Goal: Task Accomplishment & Management: Use online tool/utility

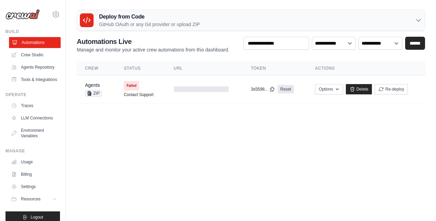
click at [32, 44] on link "Automations" at bounding box center [35, 42] width 52 height 11
click at [217, 89] on div at bounding box center [201, 88] width 55 height 5
click at [355, 89] on icon at bounding box center [352, 88] width 5 height 5
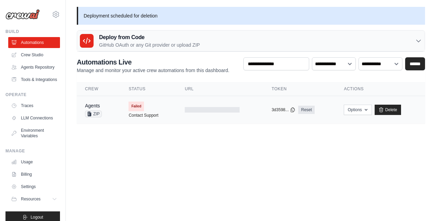
click at [160, 104] on td "Failed Contact Support" at bounding box center [148, 109] width 56 height 27
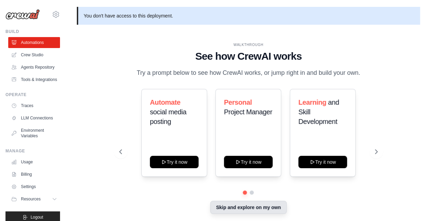
click at [243, 207] on button "Skip and explore on my own" at bounding box center [248, 206] width 76 height 13
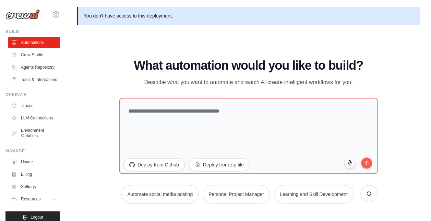
click at [102, 90] on div "WALKTHROUGH See how CrewAI works Try a prompt below to see how CrewAI works, or…" at bounding box center [248, 133] width 343 height 207
click at [157, 162] on button "Deploy from Github" at bounding box center [154, 163] width 62 height 13
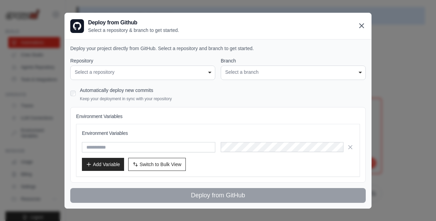
click at [363, 25] on icon at bounding box center [361, 26] width 8 height 8
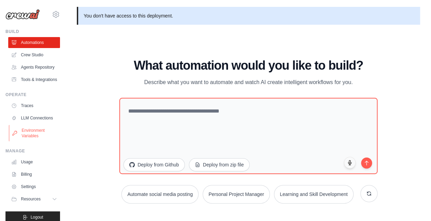
scroll to position [24, 0]
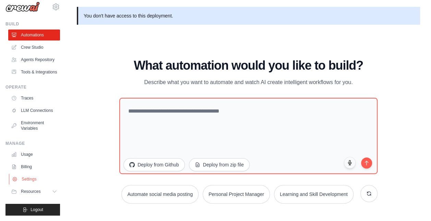
click at [30, 180] on link "Settings" at bounding box center [35, 178] width 52 height 11
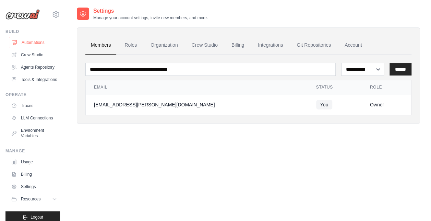
click at [38, 42] on link "Automations" at bounding box center [35, 42] width 52 height 11
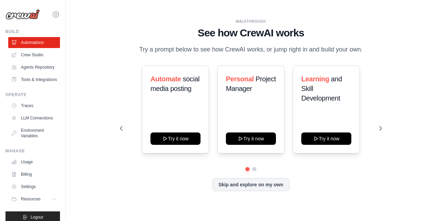
click at [255, 177] on div "Automate social media posting Try it now Personal Project Manager Try it now Le…" at bounding box center [251, 127] width 262 height 125
click at [257, 184] on button "Skip and explore on my own" at bounding box center [250, 183] width 76 height 13
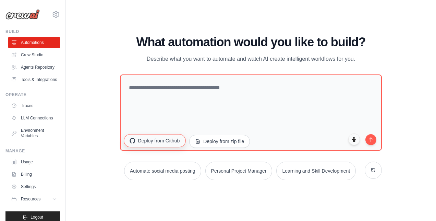
click at [158, 143] on button "Deploy from Github" at bounding box center [155, 140] width 62 height 13
click at [31, 85] on link "Tools & Integrations" at bounding box center [35, 79] width 52 height 11
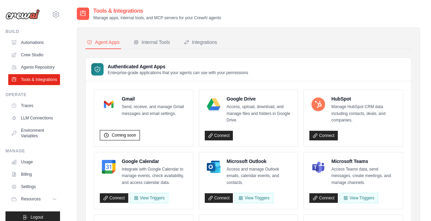
scroll to position [361, 0]
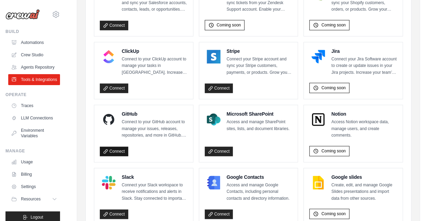
click at [113, 147] on link "Connect" at bounding box center [114, 151] width 28 height 10
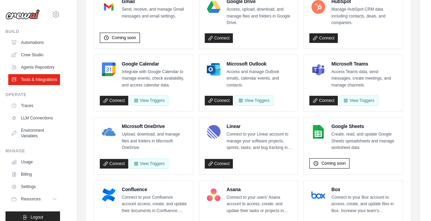
scroll to position [0, 0]
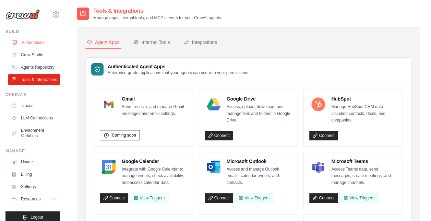
click at [41, 41] on link "Automations" at bounding box center [35, 42] width 52 height 11
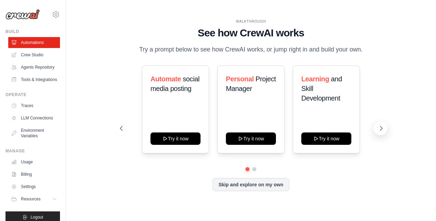
click at [383, 131] on icon at bounding box center [381, 128] width 7 height 7
click at [246, 185] on button "Skip and explore on my own" at bounding box center [250, 183] width 76 height 13
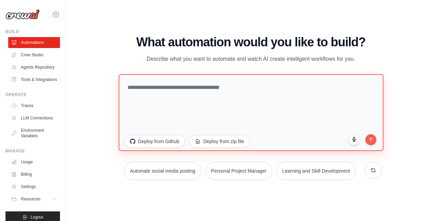
click at [252, 95] on textarea at bounding box center [251, 112] width 265 height 77
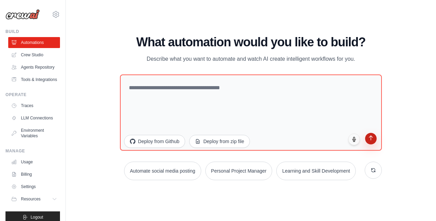
click at [369, 139] on icon "submit" at bounding box center [371, 138] width 6 height 6
click at [33, 192] on link "Settings" at bounding box center [35, 186] width 52 height 11
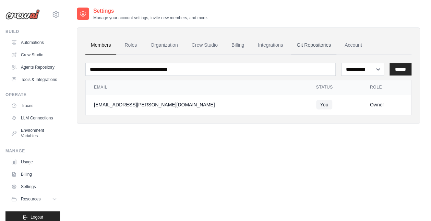
click at [317, 42] on link "Git Repositories" at bounding box center [313, 45] width 45 height 19
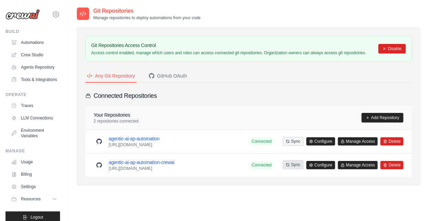
click at [295, 165] on button "Sync" at bounding box center [292, 164] width 21 height 9
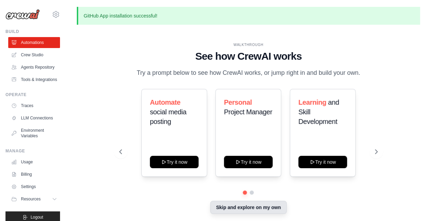
click at [240, 207] on button "Skip and explore on my own" at bounding box center [248, 206] width 76 height 13
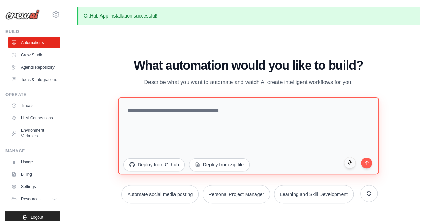
click at [165, 148] on textarea at bounding box center [248, 135] width 260 height 77
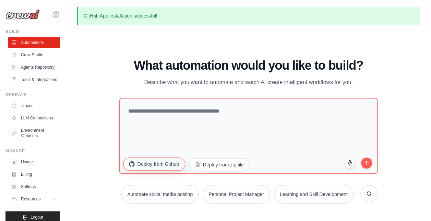
click at [158, 162] on button "Deploy from Github" at bounding box center [154, 163] width 62 height 13
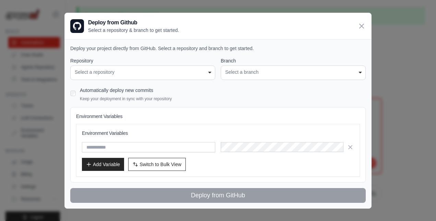
click at [141, 75] on div "Select a repository" at bounding box center [143, 72] width 136 height 7
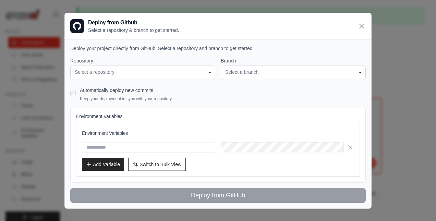
click at [141, 75] on div "Select a repository" at bounding box center [143, 72] width 136 height 7
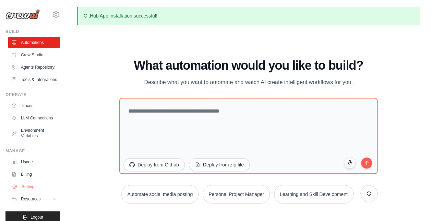
click at [34, 192] on link "Settings" at bounding box center [35, 186] width 52 height 11
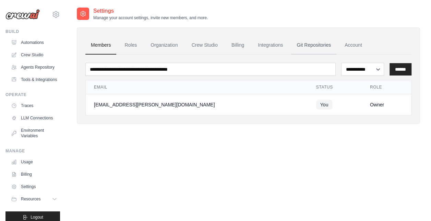
click at [309, 42] on link "Git Repositories" at bounding box center [313, 45] width 45 height 19
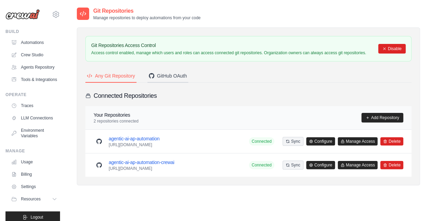
click at [177, 80] on button "GitHub OAuth" at bounding box center [167, 76] width 41 height 13
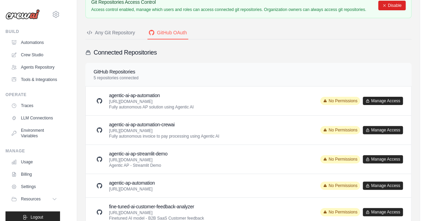
scroll to position [63, 0]
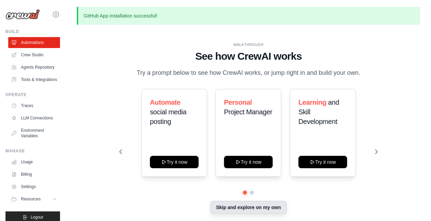
click at [224, 208] on button "Skip and explore on my own" at bounding box center [248, 206] width 76 height 13
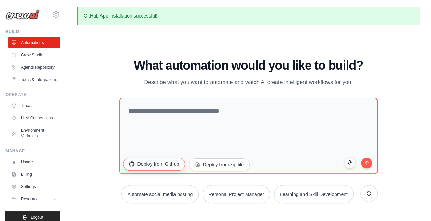
click at [169, 165] on button "Deploy from Github" at bounding box center [154, 163] width 62 height 13
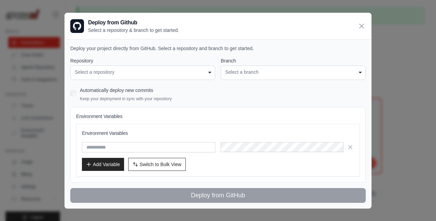
click at [143, 72] on div "Select a repository" at bounding box center [143, 72] width 136 height 7
click at [361, 27] on icon at bounding box center [362, 26] width 4 height 4
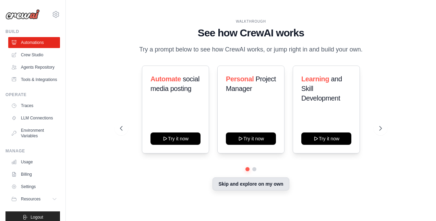
click at [239, 184] on button "Skip and explore on my own" at bounding box center [250, 183] width 76 height 13
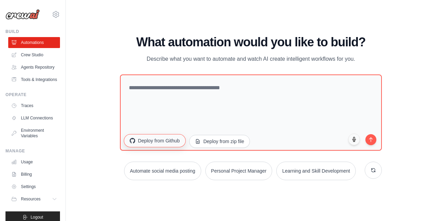
click at [162, 142] on button "Deploy from Github" at bounding box center [155, 140] width 62 height 13
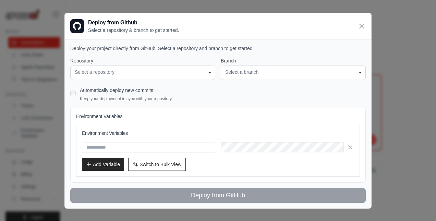
click at [120, 66] on div "**********" at bounding box center [142, 72] width 145 height 14
click at [133, 71] on div "Select a repository" at bounding box center [143, 72] width 136 height 7
click at [242, 76] on div "**********" at bounding box center [293, 72] width 145 height 14
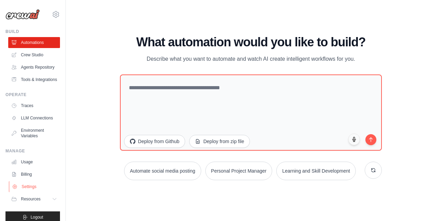
click at [34, 192] on link "Settings" at bounding box center [35, 186] width 52 height 11
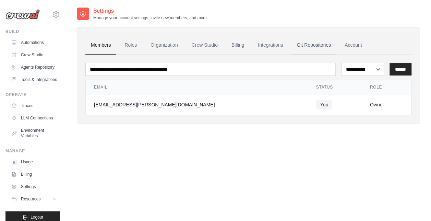
click at [324, 49] on link "Git Repositories" at bounding box center [313, 45] width 45 height 19
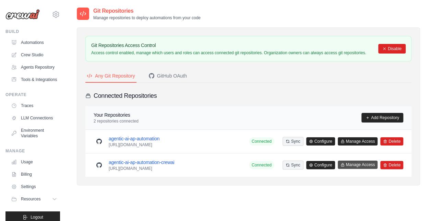
click at [349, 161] on button "Manage Access" at bounding box center [358, 164] width 40 height 8
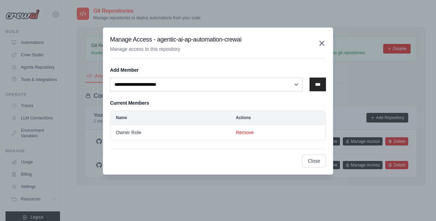
click at [321, 40] on icon "button" at bounding box center [322, 43] width 8 height 8
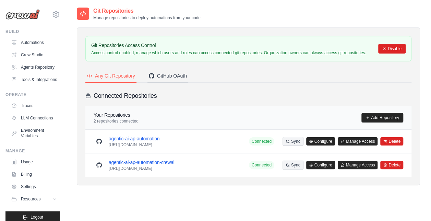
click at [169, 75] on div "GitHub OAuth" at bounding box center [168, 75] width 38 height 7
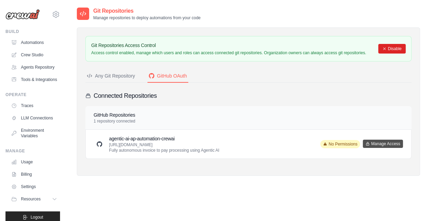
click at [374, 142] on button "Manage Access" at bounding box center [383, 143] width 40 height 8
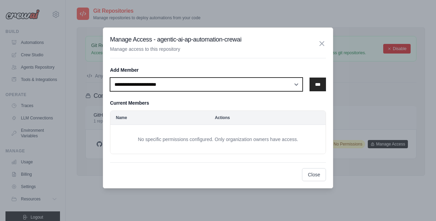
click at [215, 89] on select "**********" at bounding box center [206, 84] width 193 height 14
click at [110, 77] on select "**********" at bounding box center [206, 84] width 193 height 14
click at [187, 82] on select "**********" at bounding box center [206, 84] width 193 height 14
select select "******"
click at [110, 77] on select "**********" at bounding box center [206, 84] width 193 height 14
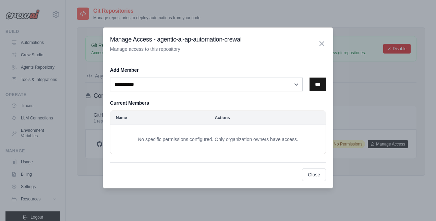
click at [313, 83] on input "***" at bounding box center [317, 84] width 16 height 14
select select
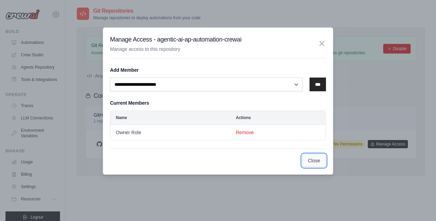
click at [319, 159] on button "Close" at bounding box center [314, 160] width 24 height 13
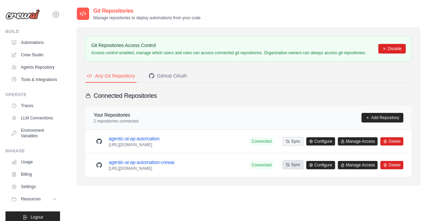
click at [296, 165] on button "Sync" at bounding box center [292, 164] width 21 height 9
click at [320, 163] on link "Configure" at bounding box center [320, 165] width 29 height 8
click at [319, 164] on link "Configure" at bounding box center [320, 165] width 29 height 8
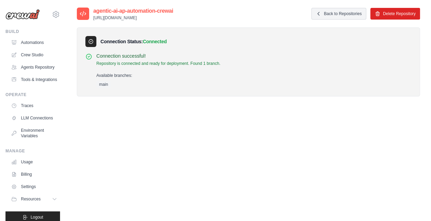
click at [103, 82] on span "main" at bounding box center [103, 84] width 14 height 7
click at [117, 78] on div "Available branches: main" at bounding box center [158, 78] width 124 height 17
click at [36, 45] on link "Automations" at bounding box center [35, 42] width 52 height 11
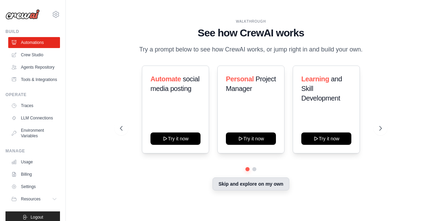
click at [243, 186] on button "Skip and explore on my own" at bounding box center [250, 183] width 76 height 13
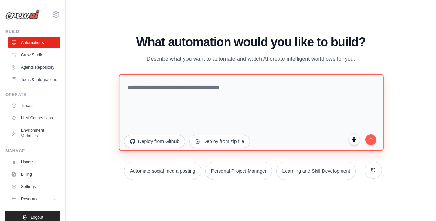
click at [158, 90] on textarea at bounding box center [251, 112] width 265 height 77
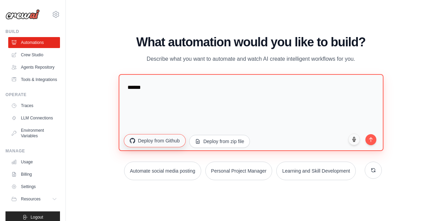
type textarea "******"
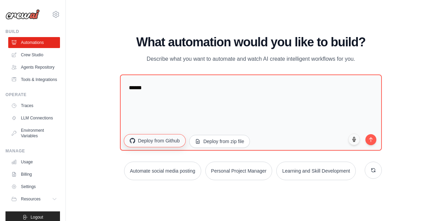
click at [160, 138] on button "Deploy from Github" at bounding box center [155, 140] width 62 height 13
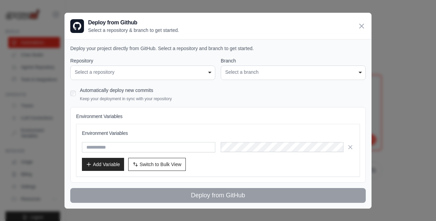
click at [139, 70] on div "Select a repository" at bounding box center [143, 72] width 136 height 7
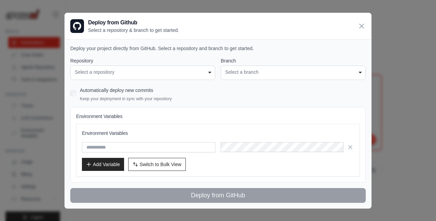
click at [139, 70] on div "Select a repository" at bounding box center [143, 72] width 136 height 7
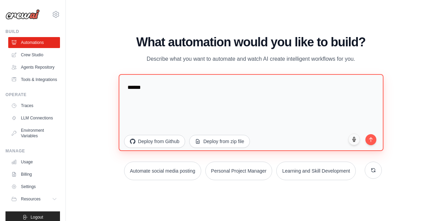
click at [165, 90] on textarea "******" at bounding box center [251, 112] width 265 height 77
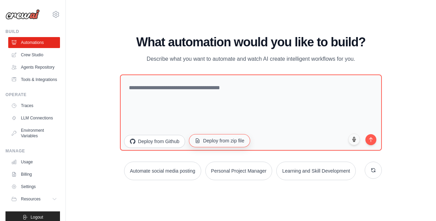
click at [217, 143] on button "Deploy from zip file" at bounding box center [219, 140] width 61 height 13
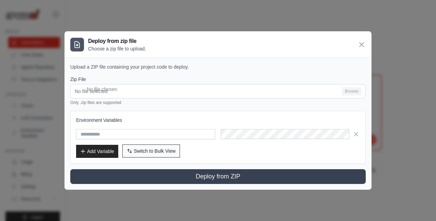
click at [140, 154] on span "Switch to Bulk View" at bounding box center [155, 150] width 42 height 7
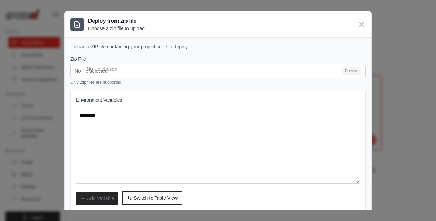
click at [150, 192] on button "Switch to Bulk View Switch to Table View" at bounding box center [152, 197] width 60 height 13
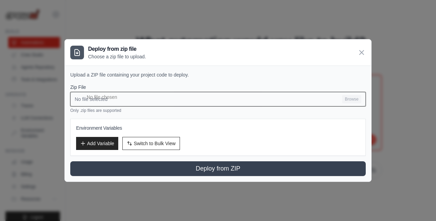
click at [136, 99] on input "No file selected Browse" at bounding box center [217, 99] width 295 height 14
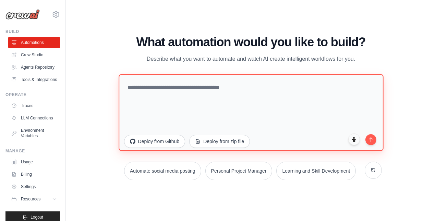
click at [215, 101] on textarea at bounding box center [251, 112] width 265 height 77
paste textarea "**********"
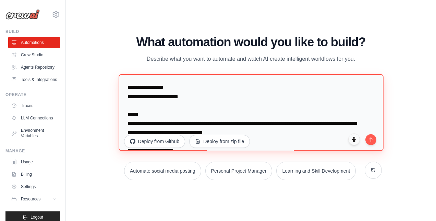
scroll to position [672, 0]
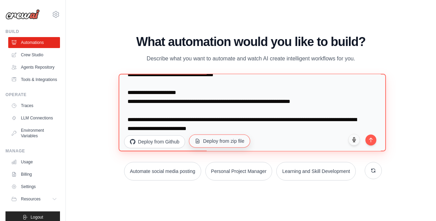
type textarea "**********"
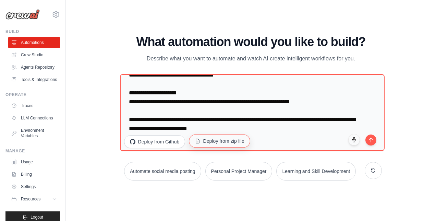
click at [224, 142] on button "Deploy from zip file" at bounding box center [219, 140] width 61 height 13
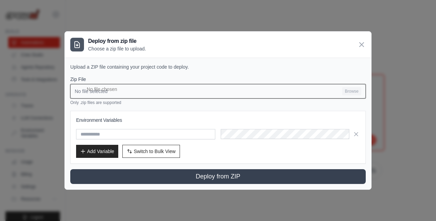
click at [136, 93] on input "No file selected Browse" at bounding box center [217, 91] width 295 height 14
click at [316, 94] on input "agents.zip Browse" at bounding box center [217, 91] width 295 height 14
click at [348, 90] on input "configs.zip Browse" at bounding box center [217, 91] width 295 height 14
type input "**********"
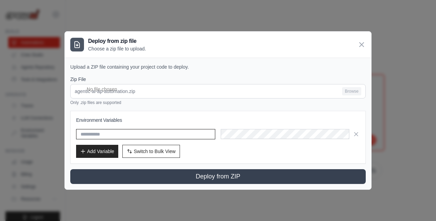
click at [134, 130] on input "text" at bounding box center [145, 134] width 139 height 10
paste input "**********"
type input "**********"
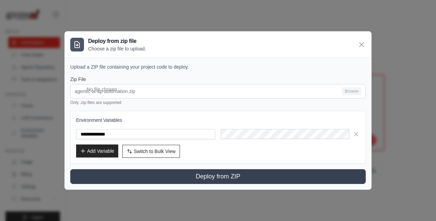
click at [102, 150] on button "Add Variable" at bounding box center [97, 150] width 42 height 13
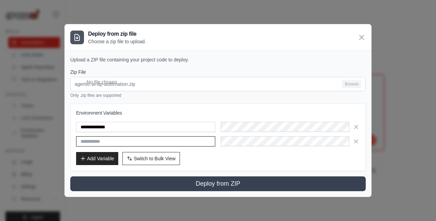
paste input "**********"
type input "**********"
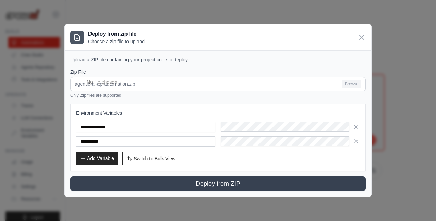
click at [109, 158] on button "Add Variable" at bounding box center [97, 157] width 42 height 13
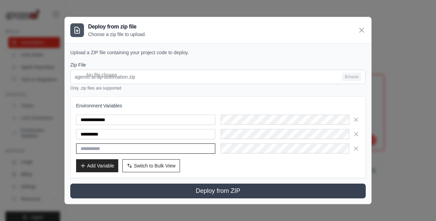
paste input "**********"
type input "**********"
paste input "**********"
type input "**********"
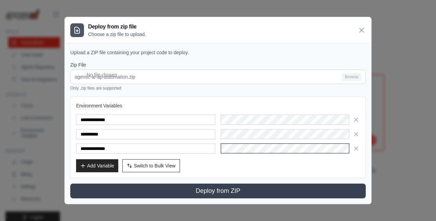
scroll to position [0, 313]
click at [95, 166] on button "Add Variable" at bounding box center [97, 165] width 42 height 13
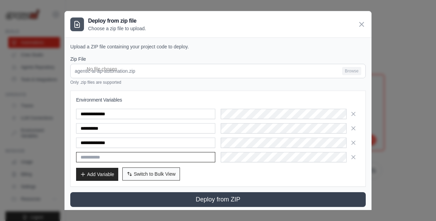
paste input "**********"
type input "**********"
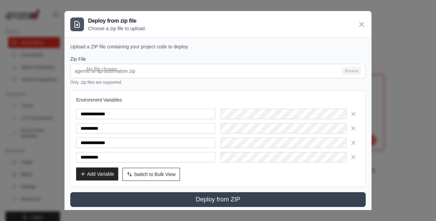
click at [100, 173] on button "Add Variable" at bounding box center [97, 173] width 42 height 13
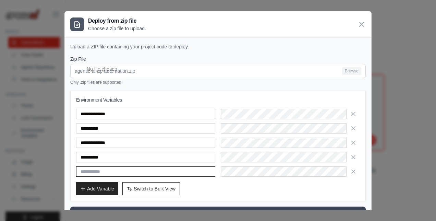
paste input "**********"
type input "**********"
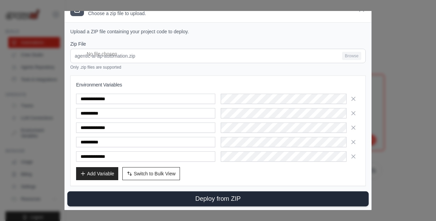
scroll to position [0, 0]
click at [168, 194] on button "Deploy from ZIP" at bounding box center [217, 198] width 301 height 15
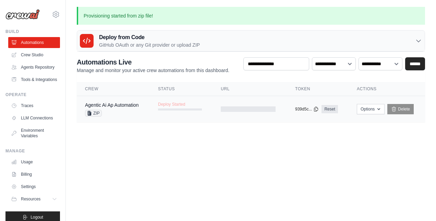
click at [258, 110] on div at bounding box center [248, 108] width 55 height 5
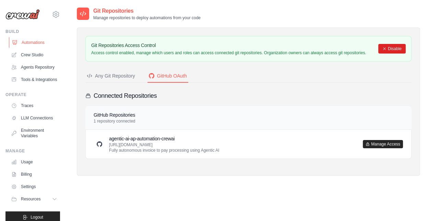
click at [27, 43] on link "Automations" at bounding box center [35, 42] width 52 height 11
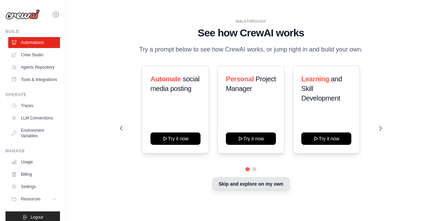
click at [240, 187] on button "Skip and explore on my own" at bounding box center [250, 183] width 76 height 13
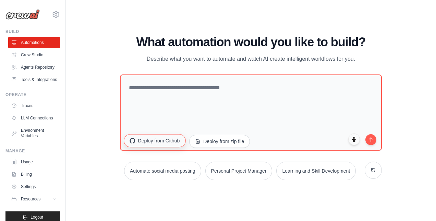
click at [166, 138] on button "Deploy from Github" at bounding box center [155, 140] width 62 height 13
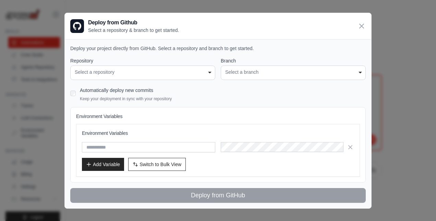
click at [171, 71] on div "Select a repository" at bounding box center [143, 72] width 136 height 7
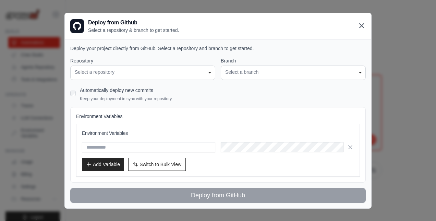
click at [360, 25] on icon at bounding box center [362, 26] width 4 height 4
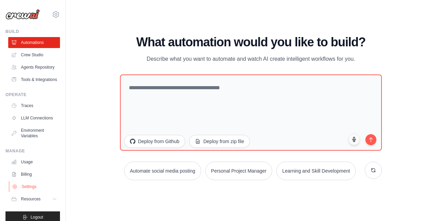
click at [31, 192] on link "Settings" at bounding box center [35, 186] width 52 height 11
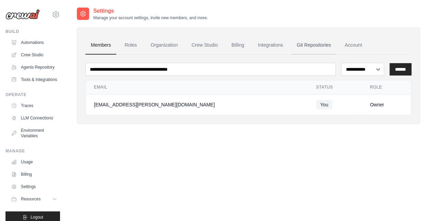
click at [308, 45] on link "Git Repositories" at bounding box center [313, 45] width 45 height 19
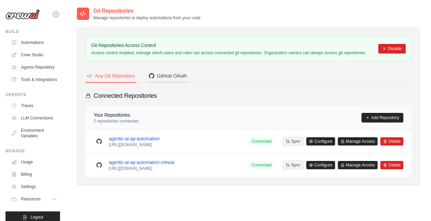
click at [164, 77] on div "GitHub OAuth" at bounding box center [168, 75] width 38 height 7
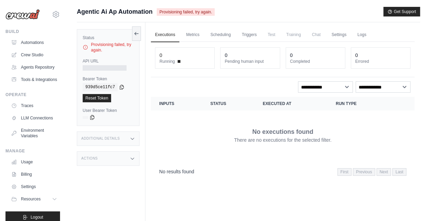
click at [106, 66] on div at bounding box center [105, 67] width 44 height 5
click at [191, 35] on link "Metrics" at bounding box center [193, 35] width 22 height 14
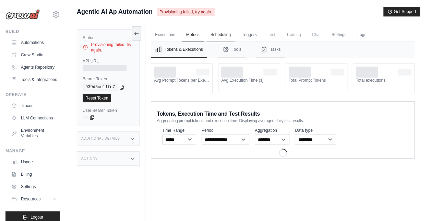
click at [210, 34] on link "Scheduling" at bounding box center [220, 35] width 28 height 14
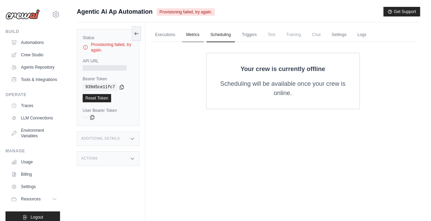
click at [202, 34] on link "Metrics" at bounding box center [193, 35] width 22 height 14
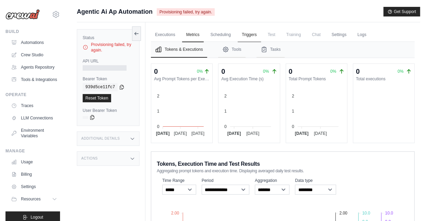
click at [251, 32] on link "Triggers" at bounding box center [249, 35] width 23 height 14
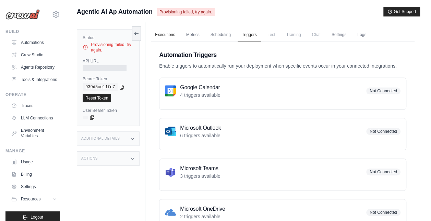
click at [162, 35] on link "Executions" at bounding box center [165, 35] width 28 height 14
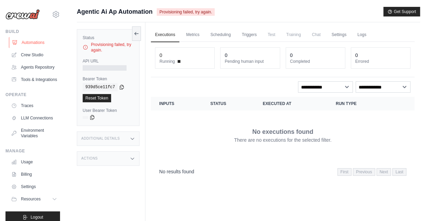
click at [29, 38] on link "Automations" at bounding box center [35, 42] width 52 height 11
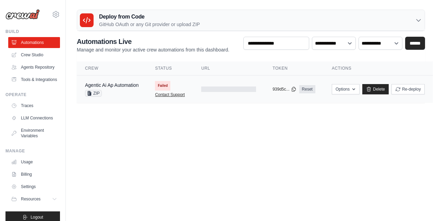
click at [178, 96] on link "Contact Support" at bounding box center [170, 94] width 30 height 5
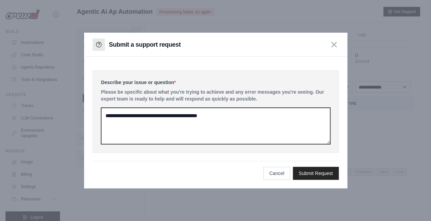
click at [210, 125] on textarea at bounding box center [215, 126] width 229 height 36
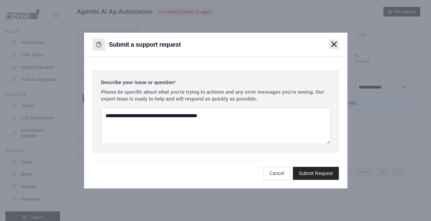
click at [329, 45] on button "button" at bounding box center [334, 44] width 10 height 10
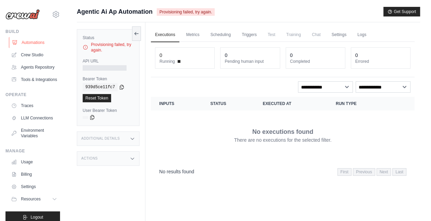
click at [33, 46] on link "Automations" at bounding box center [35, 42] width 52 height 11
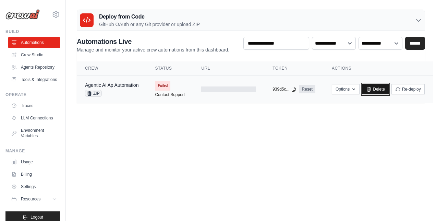
click at [374, 89] on link "Delete" at bounding box center [375, 89] width 26 height 10
click at [353, 90] on icon "button" at bounding box center [353, 88] width 5 height 5
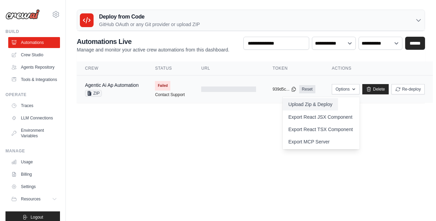
click at [333, 104] on button "Upload Zip & Deploy" at bounding box center [310, 104] width 55 height 12
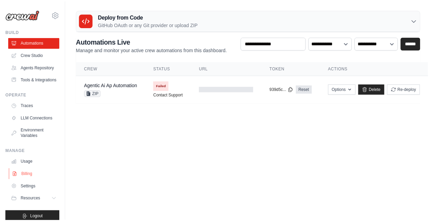
scroll to position [24, 0]
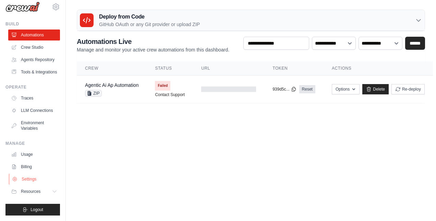
click at [33, 177] on link "Settings" at bounding box center [35, 178] width 52 height 11
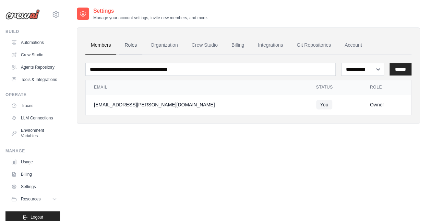
click at [131, 45] on link "Roles" at bounding box center [130, 45] width 23 height 19
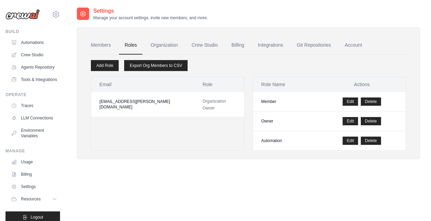
click at [172, 102] on td "[EMAIL_ADDRESS][PERSON_NAME][DOMAIN_NAME]" at bounding box center [142, 104] width 103 height 25
click at [101, 67] on link "Add Role" at bounding box center [105, 65] width 28 height 11
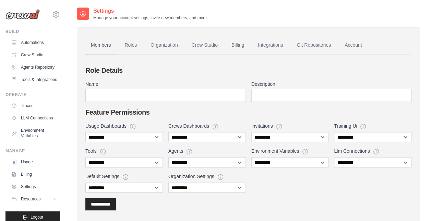
click at [104, 50] on link "Members" at bounding box center [100, 45] width 31 height 19
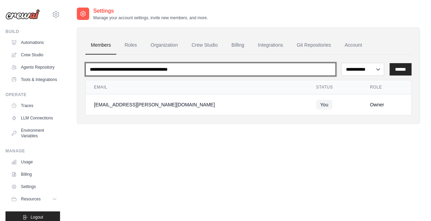
click at [201, 71] on input "email" at bounding box center [210, 69] width 250 height 13
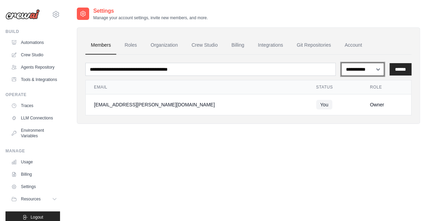
click at [370, 68] on select "**********" at bounding box center [362, 69] width 43 height 13
click at [303, 153] on div "**********" at bounding box center [248, 117] width 343 height 221
click at [129, 48] on link "Roles" at bounding box center [130, 45] width 23 height 19
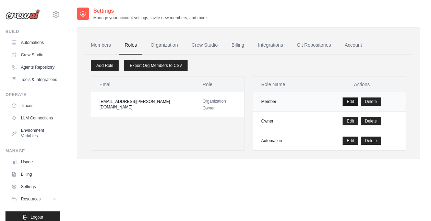
click at [351, 98] on link "Edit" at bounding box center [349, 101] width 15 height 8
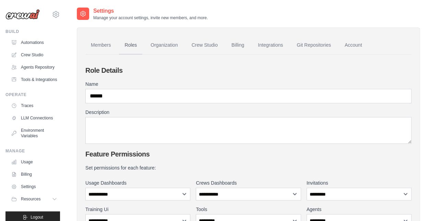
click at [129, 46] on link "Roles" at bounding box center [130, 45] width 23 height 19
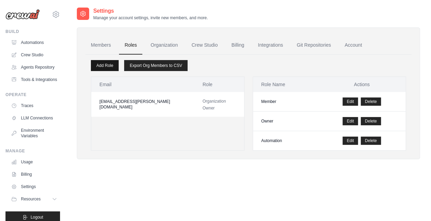
click at [104, 66] on link "Add Role" at bounding box center [105, 65] width 28 height 11
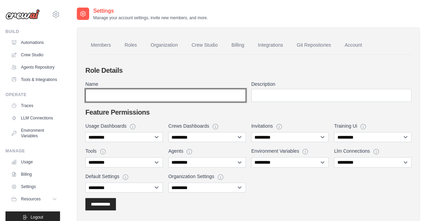
click at [139, 94] on input "Name" at bounding box center [165, 95] width 160 height 13
type input "**********"
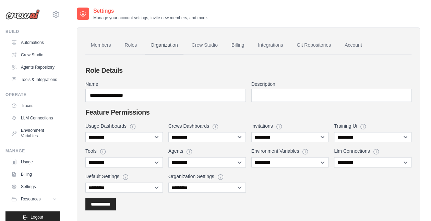
click at [151, 46] on link "Organization" at bounding box center [164, 45] width 38 height 19
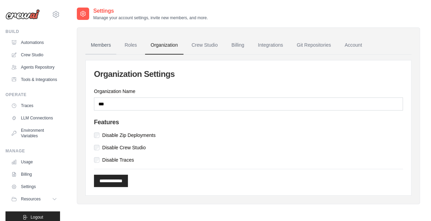
click at [95, 41] on link "Members" at bounding box center [100, 45] width 31 height 19
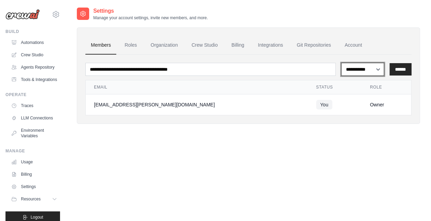
click at [365, 71] on select "**********" at bounding box center [362, 69] width 43 height 13
select select "******"
click at [341, 63] on select "**********" at bounding box center [362, 69] width 43 height 13
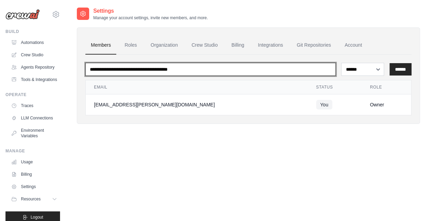
click at [177, 65] on input "email" at bounding box center [210, 69] width 250 height 13
type input "**********"
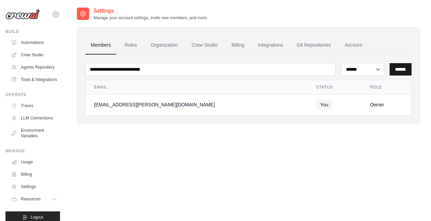
click at [397, 70] on input "******" at bounding box center [400, 69] width 22 height 12
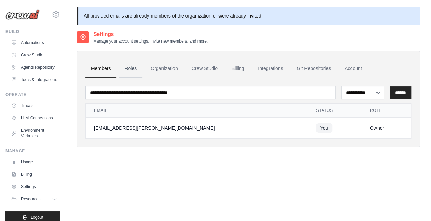
click at [132, 70] on link "Roles" at bounding box center [130, 68] width 23 height 19
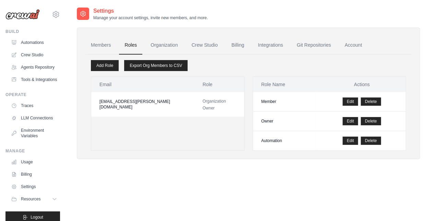
click at [194, 101] on td "Organization Owner" at bounding box center [219, 104] width 50 height 25
click at [203, 100] on span "Organization Owner" at bounding box center [214, 105] width 23 height 12
click at [348, 101] on link "Edit" at bounding box center [349, 101] width 15 height 8
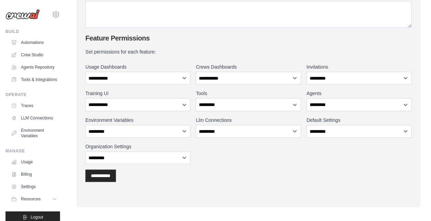
scroll to position [116, 0]
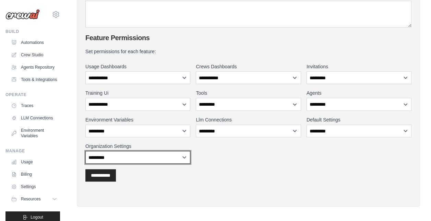
click at [169, 156] on select "**********" at bounding box center [137, 157] width 105 height 13
click at [239, 171] on div "**********" at bounding box center [248, 175] width 326 height 12
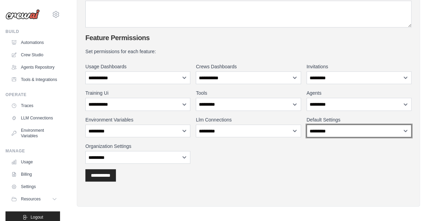
click at [336, 135] on select "**********" at bounding box center [358, 130] width 105 height 13
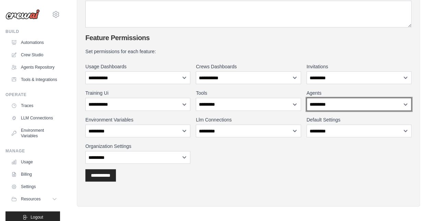
click at [335, 102] on select "**********" at bounding box center [358, 104] width 105 height 13
click at [278, 167] on form "**********" at bounding box center [248, 65] width 326 height 232
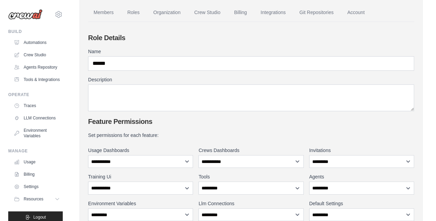
scroll to position [0, 0]
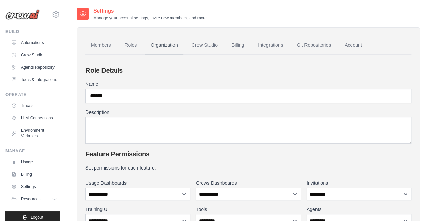
click at [162, 45] on link "Organization" at bounding box center [164, 45] width 38 height 19
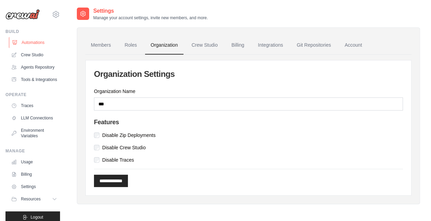
click at [35, 44] on link "Automations" at bounding box center [35, 42] width 52 height 11
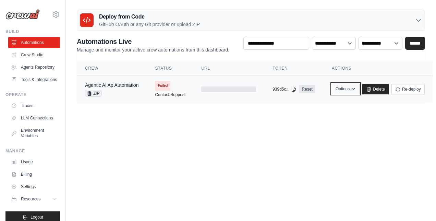
click at [346, 86] on button "Options" at bounding box center [346, 89] width 28 height 10
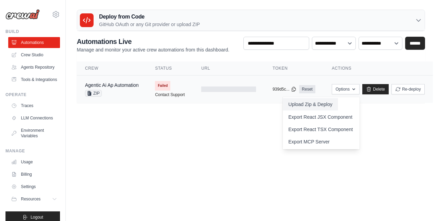
click at [325, 102] on button "Upload Zip & Deploy" at bounding box center [310, 104] width 55 height 12
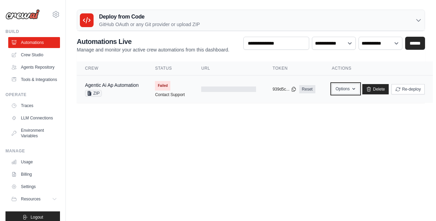
click at [344, 89] on button "Options" at bounding box center [346, 89] width 28 height 10
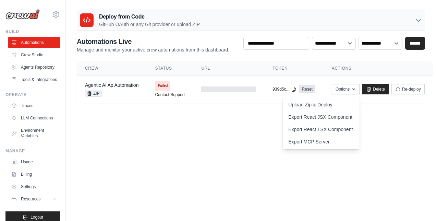
click at [216, 135] on body "[EMAIL_ADDRESS][PERSON_NAME][DOMAIN_NAME] Settings Build Automations Resources" at bounding box center [218, 110] width 436 height 221
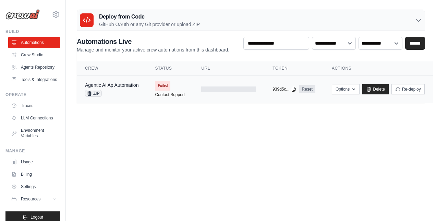
click at [146, 94] on td "Agentic Ai Ap Automation ZIP" at bounding box center [112, 89] width 70 height 28
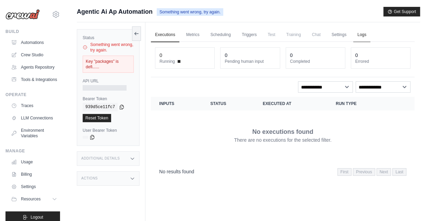
click at [362, 38] on link "Logs" at bounding box center [361, 35] width 17 height 14
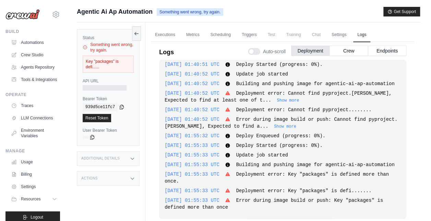
scroll to position [29, 0]
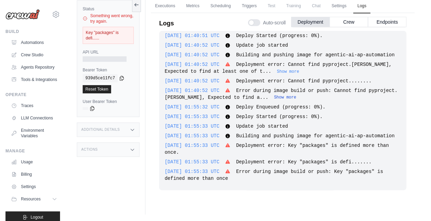
click at [276, 96] on button "Show more" at bounding box center [285, 97] width 22 height 5
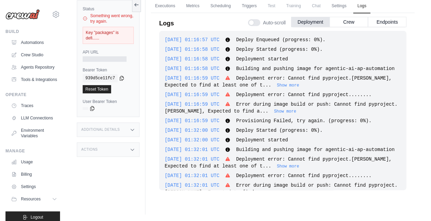
scroll to position [0, 0]
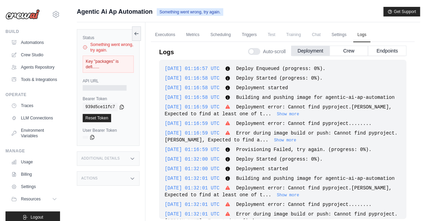
click at [348, 73] on div "2025-10-07 01:16:57 UTC Deploy Enqueued (progress: 0%). Show more Show less 202…" at bounding box center [282, 139] width 247 height 159
click at [277, 114] on button "Show more" at bounding box center [288, 113] width 22 height 5
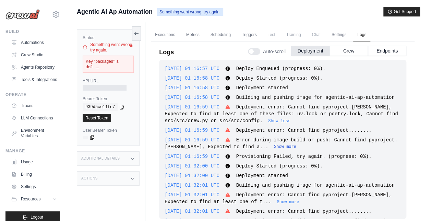
click at [281, 146] on button "Show more" at bounding box center [285, 146] width 22 height 5
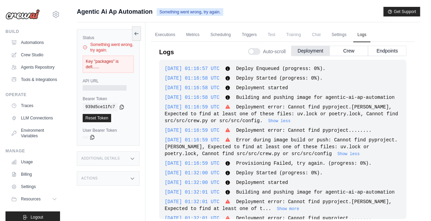
scroll to position [65, 0]
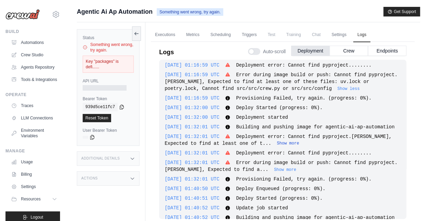
click at [277, 145] on button "Show more" at bounding box center [288, 143] width 22 height 5
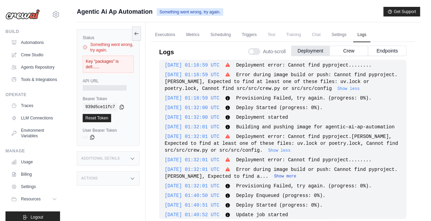
click at [281, 176] on button "Show more" at bounding box center [285, 175] width 22 height 5
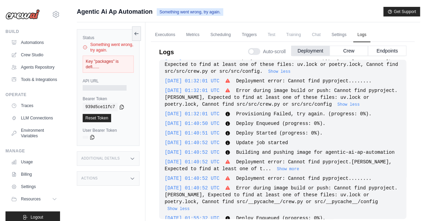
scroll to position [196, 0]
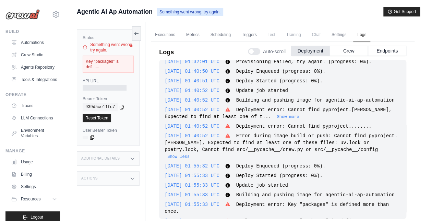
click at [288, 91] on span "Update job started" at bounding box center [262, 90] width 52 height 5
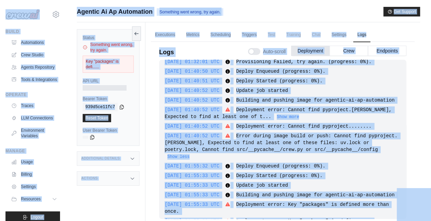
click at [304, 93] on div "2025-10-07 01:40:52 UTC Update job started Show more Show less" at bounding box center [283, 90] width 236 height 7
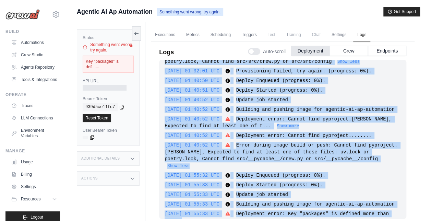
scroll to position [29, 0]
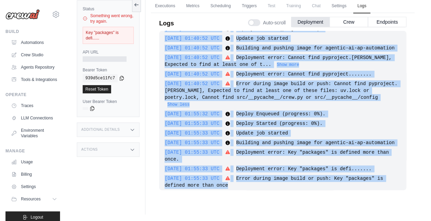
drag, startPoint x: 165, startPoint y: 69, endPoint x: 353, endPoint y: 238, distance: 253.3
click at [353, 220] on html "mohanraja.sivakumar@gmail.com Settings Build Automations GitHub" at bounding box center [215, 96] width 431 height 250
copy div "2025-10-07 01:16:57 UTC Deploy Enqueued (progress: 0%). Show more Show less 202…"
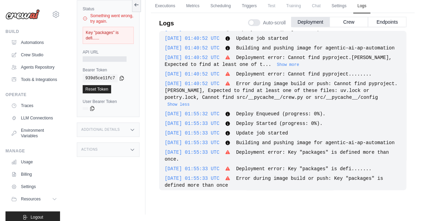
click at [114, 178] on div "Status Something went wrong, try again. Key "packages" is defi...... API URL Be…" at bounding box center [111, 103] width 69 height 221
click at [34, 73] on link "Agents Repository" at bounding box center [35, 67] width 52 height 11
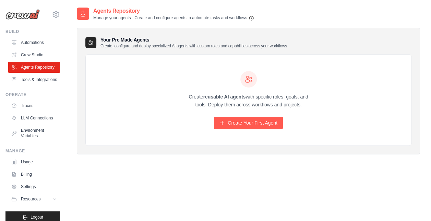
click at [223, 116] on div "Create reusable AI agents with specific roles, goals, and tools. Deploy them ac…" at bounding box center [249, 100] width 132 height 58
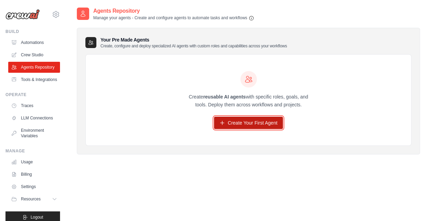
click at [231, 121] on link "Create Your First Agent" at bounding box center [248, 123] width 69 height 12
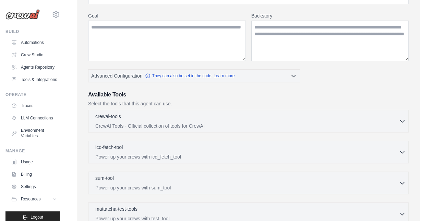
scroll to position [83, 0]
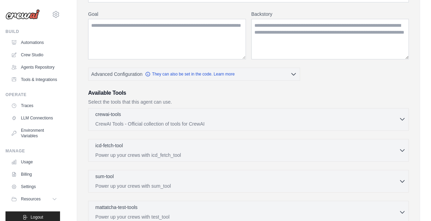
click at [238, 121] on p "CrewAI Tools - Official collection of tools for CrewAI" at bounding box center [246, 123] width 303 height 7
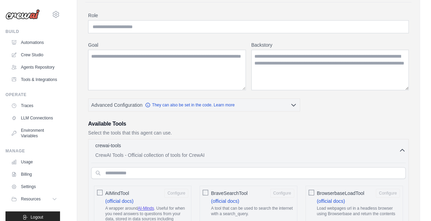
scroll to position [52, 0]
click at [403, 147] on icon "button" at bounding box center [402, 149] width 7 height 7
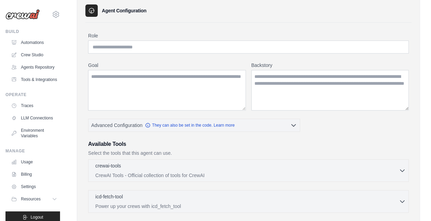
scroll to position [0, 0]
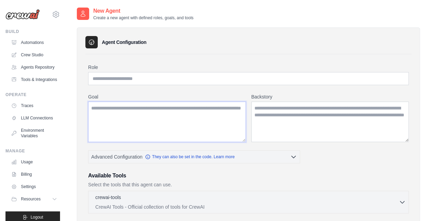
click at [135, 114] on textarea "Goal" at bounding box center [167, 121] width 158 height 40
click at [114, 80] on input "Role" at bounding box center [248, 78] width 320 height 13
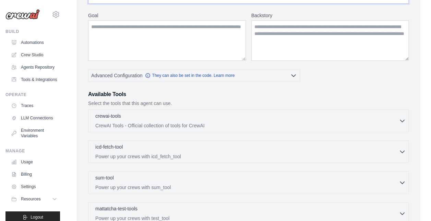
scroll to position [85, 0]
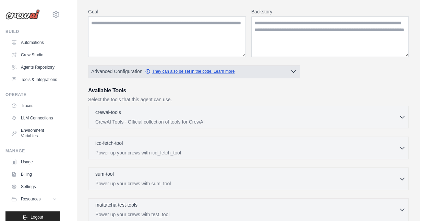
click at [186, 69] on link "They can also be set in the code. Learn more" at bounding box center [189, 71] width 89 height 5
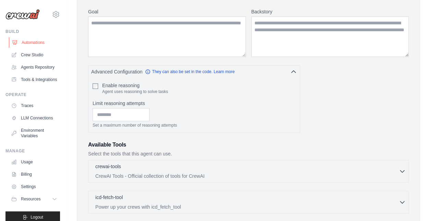
click at [34, 42] on link "Automations" at bounding box center [35, 42] width 52 height 11
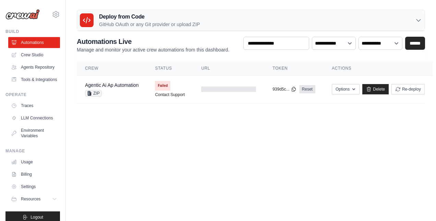
click at [111, 15] on h3 "Deploy from Code" at bounding box center [149, 17] width 101 height 8
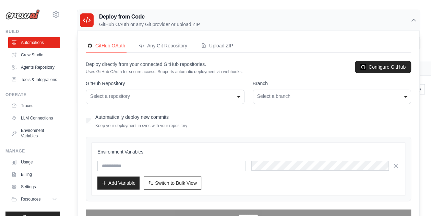
click at [211, 93] on div "Select a repository" at bounding box center [165, 96] width 150 height 7
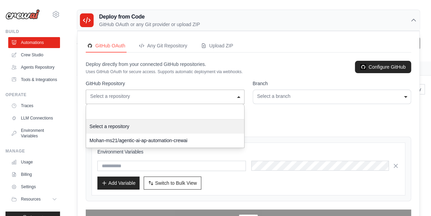
click at [211, 93] on div "Select a repository" at bounding box center [165, 96] width 150 height 7
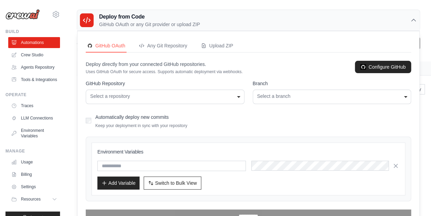
click at [211, 93] on div "Select a repository" at bounding box center [165, 96] width 150 height 7
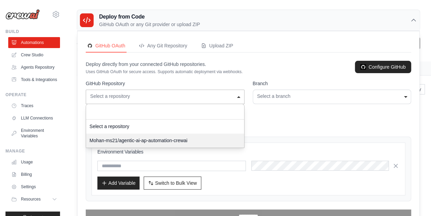
select select "**********"
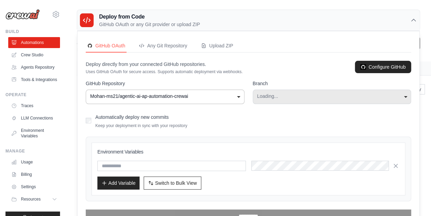
select select "****"
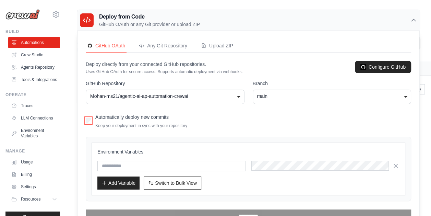
scroll to position [22, 0]
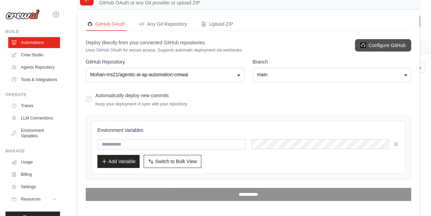
click at [380, 46] on link "Configure GitHub" at bounding box center [383, 45] width 56 height 12
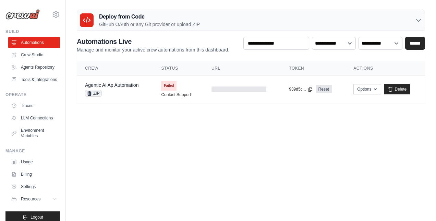
select select "**********"
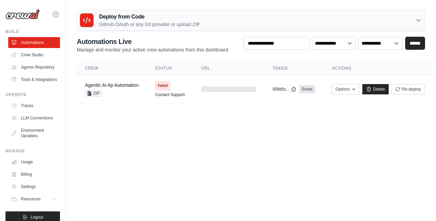
click at [134, 21] on p "GitHub OAuth or any Git provider or upload ZIP" at bounding box center [149, 24] width 101 height 7
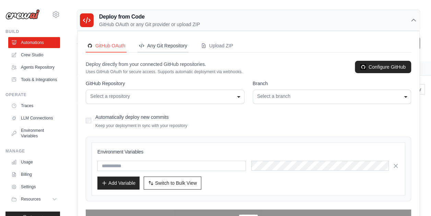
click at [178, 46] on div "Any Git Repository" at bounding box center [163, 45] width 48 height 7
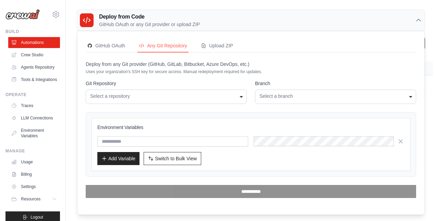
click at [177, 97] on div "Select a repository" at bounding box center [166, 96] width 152 height 7
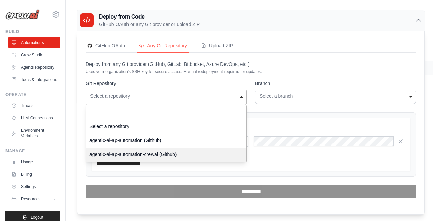
select select "***"
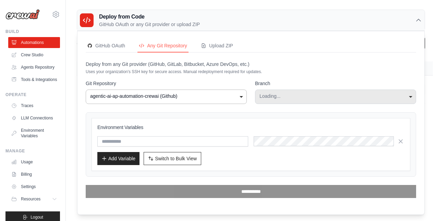
select select "****"
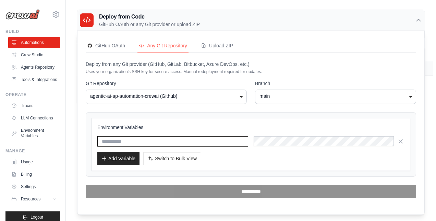
click at [134, 140] on input "text" at bounding box center [172, 141] width 151 height 10
type input "**********"
click at [269, 145] on div "**********" at bounding box center [250, 144] width 307 height 41
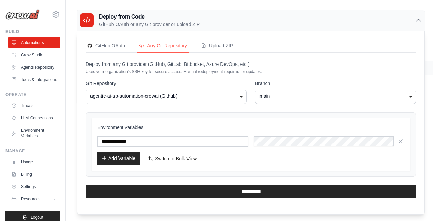
click at [115, 155] on button "Add Variable" at bounding box center [118, 157] width 42 height 13
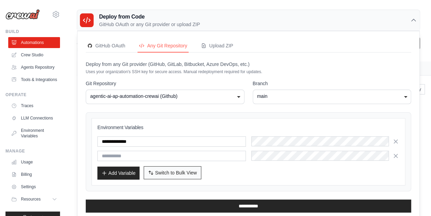
click at [168, 169] on span "Switch to Bulk View" at bounding box center [176, 172] width 42 height 7
type textarea "**********"
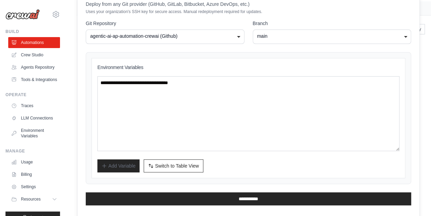
scroll to position [62, 0]
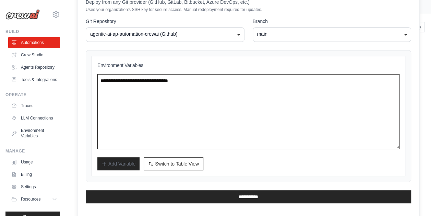
click at [159, 101] on textarea "**********" at bounding box center [248, 111] width 302 height 75
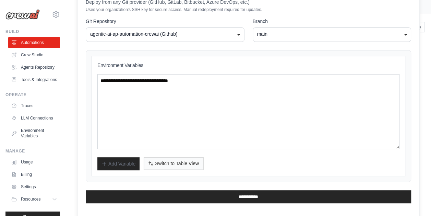
click at [159, 164] on span "Switch to Table View" at bounding box center [177, 163] width 44 height 7
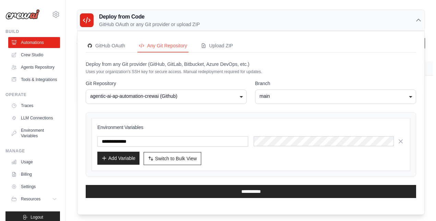
click at [129, 156] on button "Add Variable" at bounding box center [118, 157] width 42 height 13
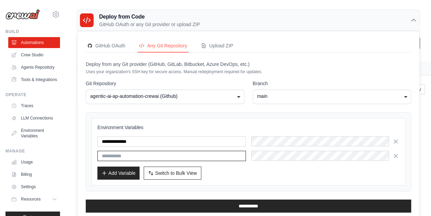
paste input "**********"
type input "**********"
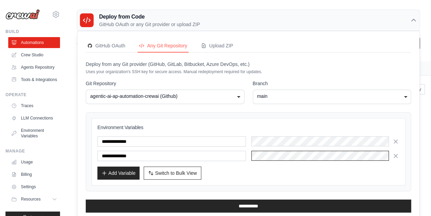
scroll to position [0, 304]
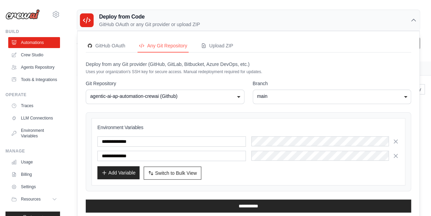
click at [119, 169] on button "Add Variable" at bounding box center [118, 172] width 42 height 13
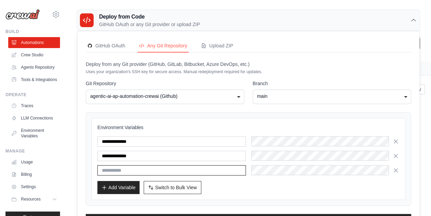
paste input "**********"
type input "**********"
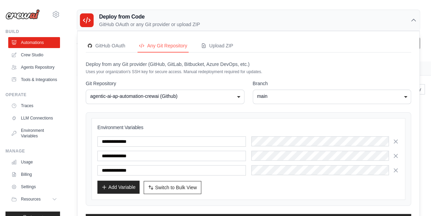
click at [123, 181] on button "Add Variable" at bounding box center [118, 186] width 42 height 13
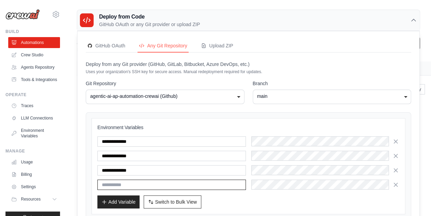
paste input "**********"
type input "**********"
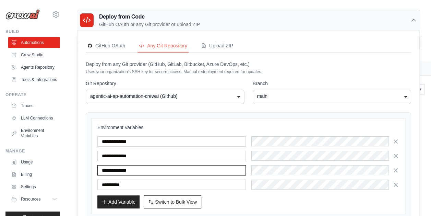
click at [141, 171] on input "**********" at bounding box center [171, 170] width 148 height 10
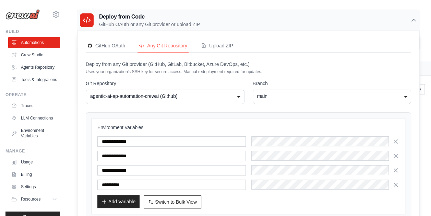
click at [119, 195] on button "Add Variable" at bounding box center [118, 201] width 42 height 13
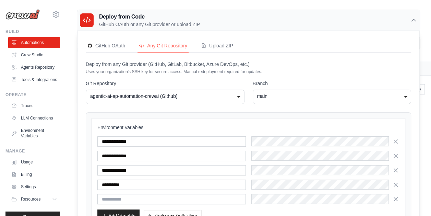
click at [120, 209] on button "Add Variable" at bounding box center [118, 215] width 42 height 13
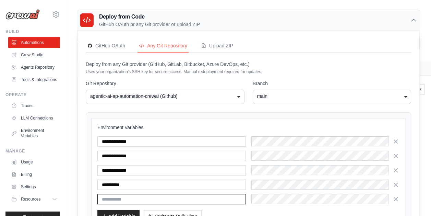
scroll to position [54, 0]
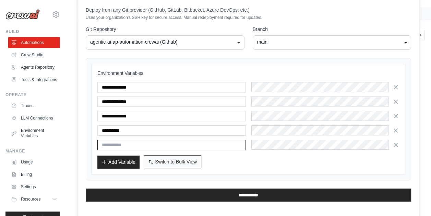
paste input "**********"
type input "**********"
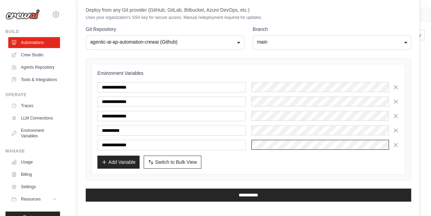
scroll to position [0, 135]
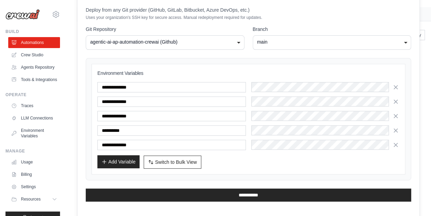
click at [112, 156] on button "Add Variable" at bounding box center [118, 161] width 42 height 13
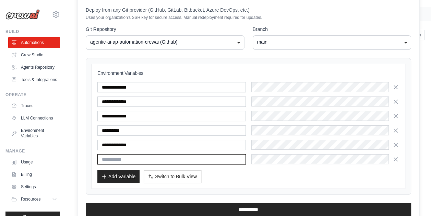
paste input "**********"
click at [154, 154] on input "**********" at bounding box center [171, 159] width 148 height 10
type input "**********"
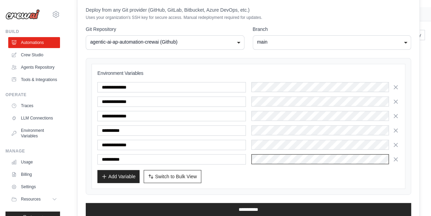
scroll to position [68, 0]
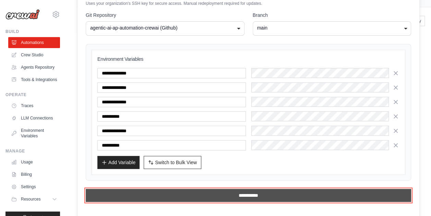
click at [239, 190] on input "**********" at bounding box center [248, 195] width 325 height 13
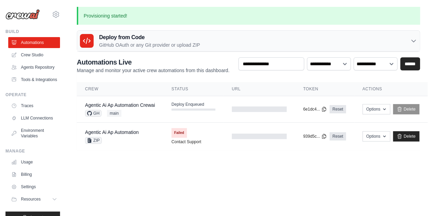
scroll to position [0, 0]
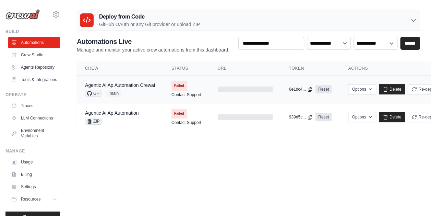
click at [157, 95] on td "Agentic Ai Ap Automation Crewai GH main" at bounding box center [120, 89] width 86 height 28
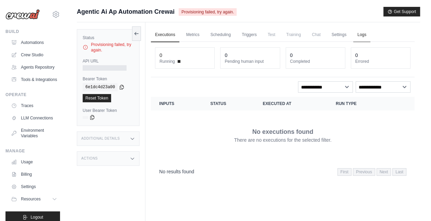
click at [361, 35] on link "Logs" at bounding box center [361, 35] width 17 height 14
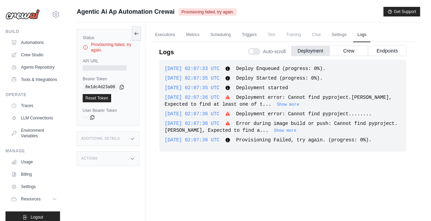
scroll to position [5, 0]
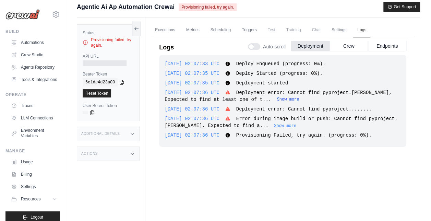
click at [277, 99] on button "Show more" at bounding box center [288, 99] width 22 height 5
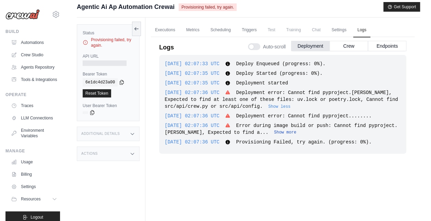
click at [275, 130] on button "Show more" at bounding box center [285, 132] width 22 height 5
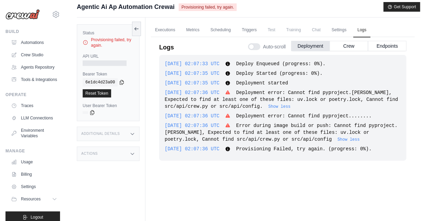
click at [226, 6] on span "Provisioning failed, try again." at bounding box center [208, 7] width 58 height 8
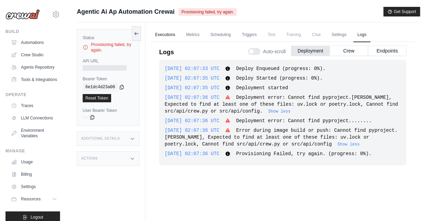
click at [160, 32] on link "Executions" at bounding box center [165, 35] width 28 height 14
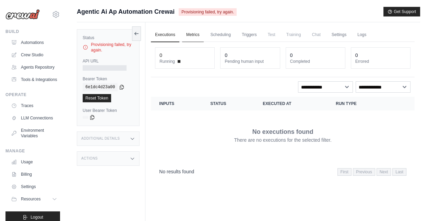
click at [187, 34] on link "Metrics" at bounding box center [193, 35] width 22 height 14
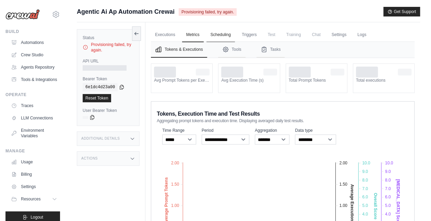
click at [218, 36] on link "Scheduling" at bounding box center [220, 35] width 28 height 14
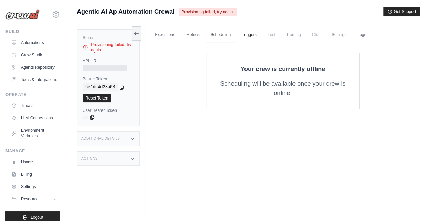
click at [260, 32] on link "Triggers" at bounding box center [249, 35] width 23 height 14
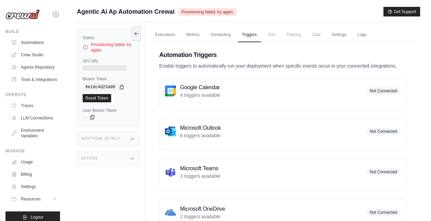
click at [272, 34] on span "Test" at bounding box center [272, 35] width 16 height 14
click at [162, 32] on link "Executions" at bounding box center [165, 35] width 28 height 14
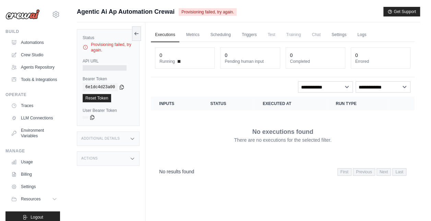
click at [201, 12] on span "Provisioning failed, try again." at bounding box center [208, 12] width 58 height 8
click at [32, 45] on link "Automations" at bounding box center [35, 42] width 52 height 11
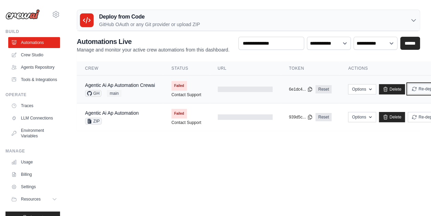
click at [415, 89] on icon "submit" at bounding box center [413, 88] width 5 height 5
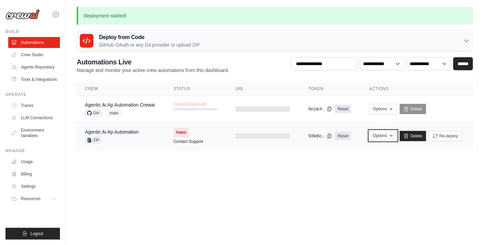
click at [386, 132] on button "Options" at bounding box center [383, 136] width 28 height 10
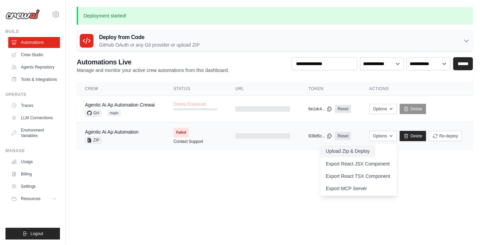
click at [360, 149] on button "Upload Zip & Deploy" at bounding box center [347, 151] width 55 height 12
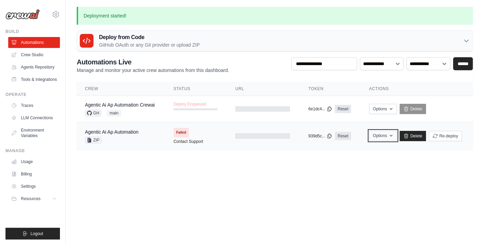
click at [390, 134] on icon "button" at bounding box center [391, 135] width 5 height 5
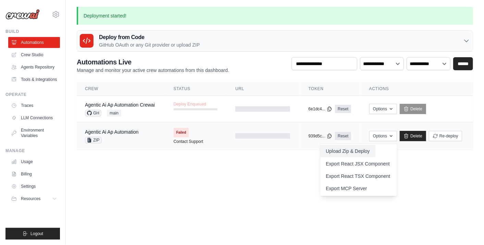
click at [363, 148] on button "Upload Zip & Deploy" at bounding box center [347, 151] width 55 height 12
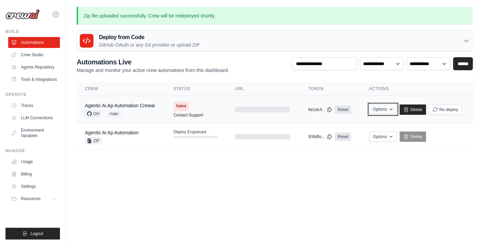
click at [382, 108] on button "Options" at bounding box center [383, 109] width 28 height 10
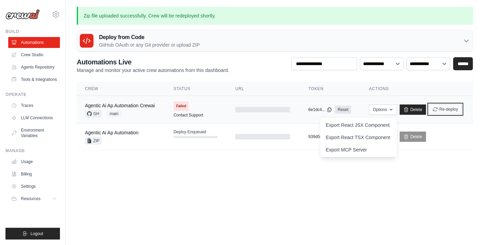
click at [430, 105] on button "Re-deploy" at bounding box center [445, 109] width 33 height 10
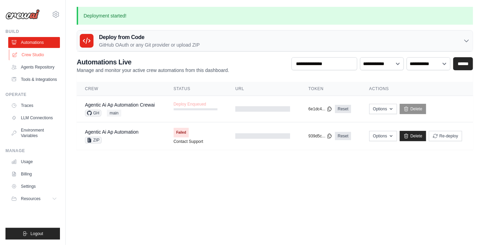
click at [34, 53] on link "Crew Studio" at bounding box center [35, 54] width 52 height 11
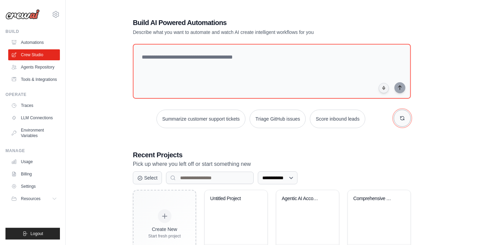
click at [403, 116] on icon "button" at bounding box center [402, 118] width 5 height 5
click at [28, 41] on link "Automations" at bounding box center [35, 42] width 52 height 11
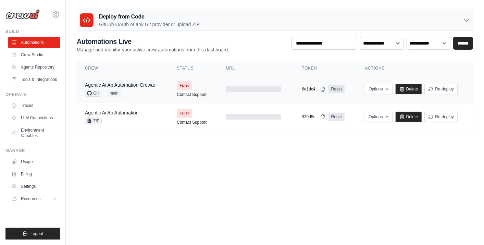
click at [145, 90] on div "GH main" at bounding box center [120, 93] width 70 height 7
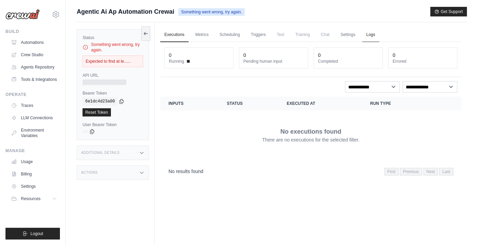
click at [374, 38] on link "Logs" at bounding box center [371, 35] width 17 height 14
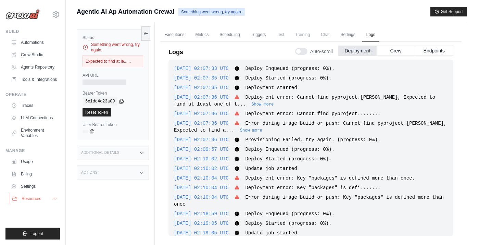
click at [53, 199] on icon at bounding box center [54, 198] width 5 height 5
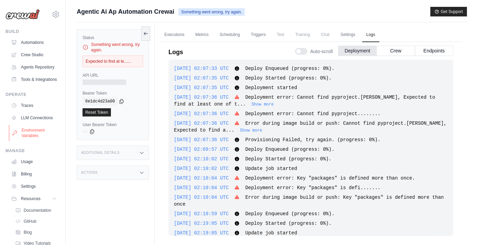
scroll to position [43, 0]
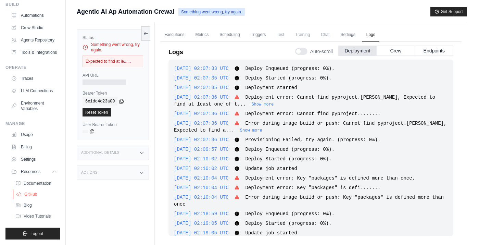
click at [29, 193] on span "GitHub" at bounding box center [30, 194] width 13 height 5
click at [144, 35] on icon at bounding box center [145, 33] width 5 height 5
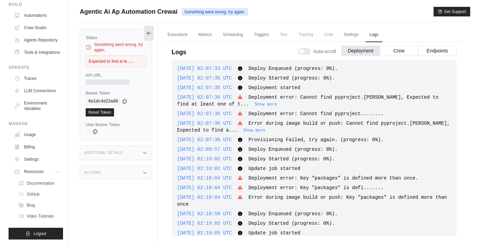
scroll to position [0, 0]
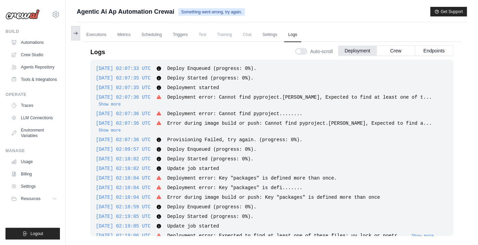
click at [78, 33] on icon at bounding box center [75, 33] width 5 height 5
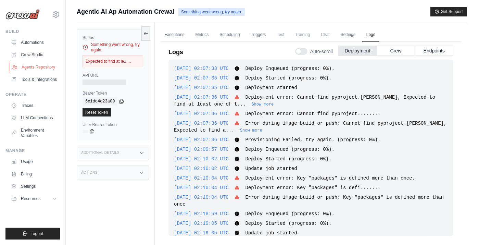
click at [39, 66] on link "Agents Repository" at bounding box center [35, 67] width 52 height 11
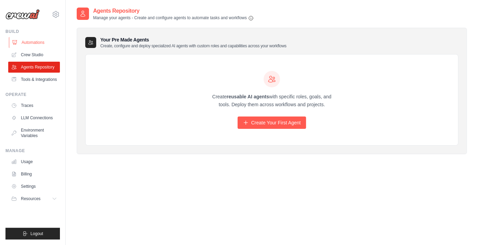
click at [34, 46] on link "Automations" at bounding box center [35, 42] width 52 height 11
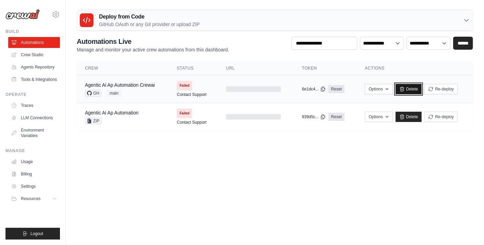
click at [417, 90] on link "Delete" at bounding box center [409, 89] width 26 height 10
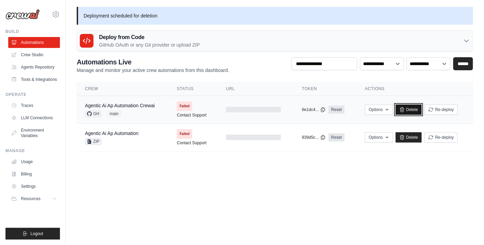
click at [409, 110] on link "Delete" at bounding box center [409, 110] width 26 height 10
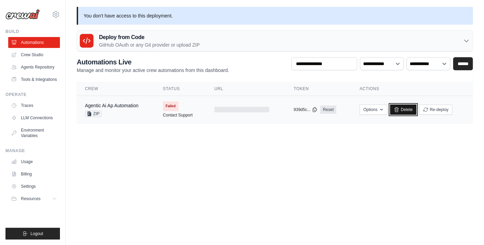
click at [399, 109] on icon at bounding box center [396, 109] width 5 height 5
click at [408, 109] on link "Delete" at bounding box center [403, 110] width 26 height 10
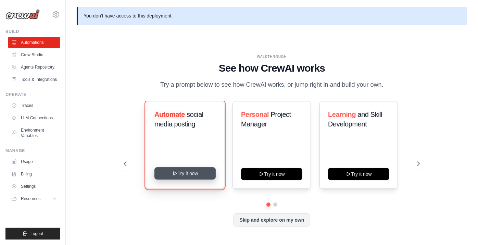
click at [190, 175] on button "Try it now" at bounding box center [185, 173] width 61 height 12
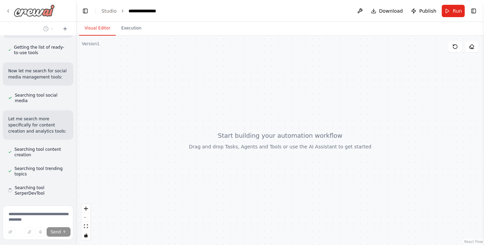
scroll to position [158, 0]
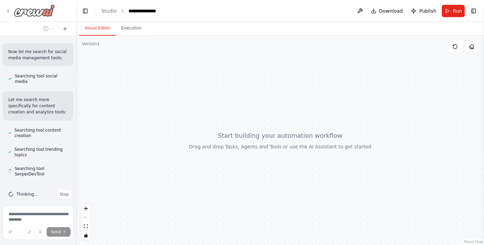
click at [7, 9] on icon at bounding box center [7, 10] width 5 height 5
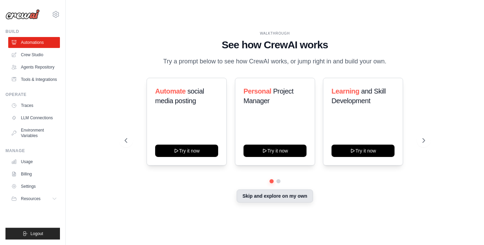
click at [248, 193] on button "Skip and explore on my own" at bounding box center [275, 196] width 76 height 13
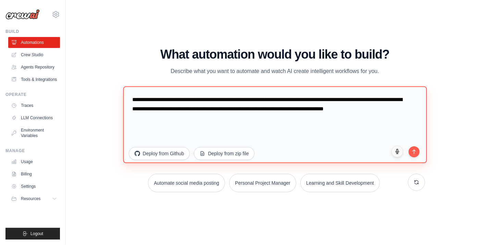
click at [213, 123] on textarea "**********" at bounding box center [275, 124] width 304 height 77
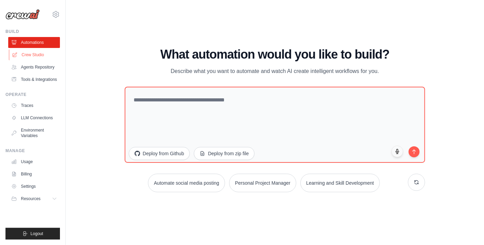
click at [33, 59] on link "Crew Studio" at bounding box center [35, 54] width 52 height 11
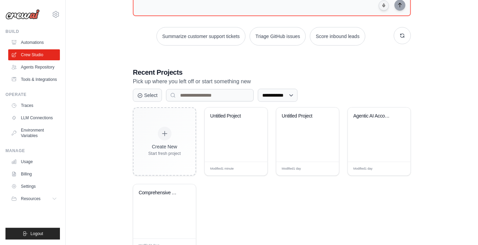
scroll to position [87, 0]
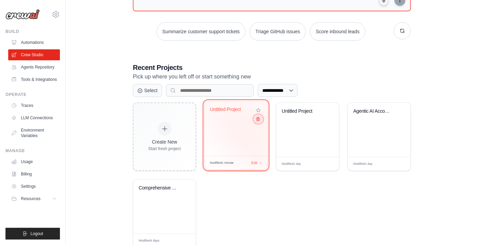
click at [258, 121] on button at bounding box center [258, 119] width 8 height 8
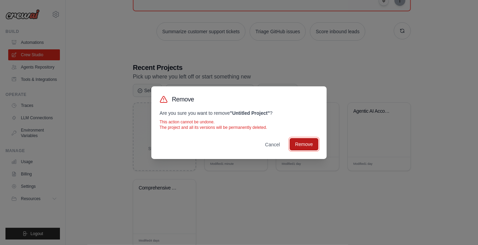
click at [311, 146] on button "Remove" at bounding box center [304, 144] width 29 height 12
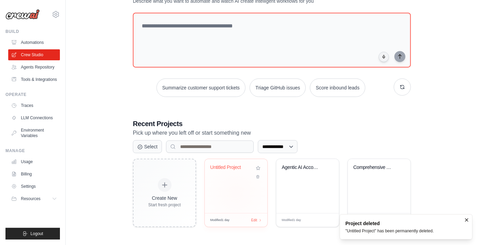
scroll to position [30, 0]
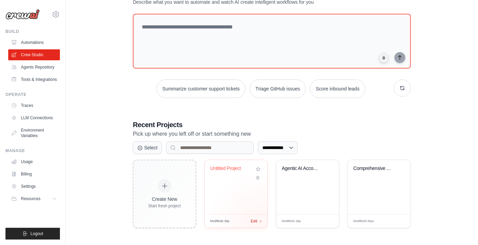
click at [258, 221] on div "Modified 1 day Edit" at bounding box center [236, 221] width 63 height 14
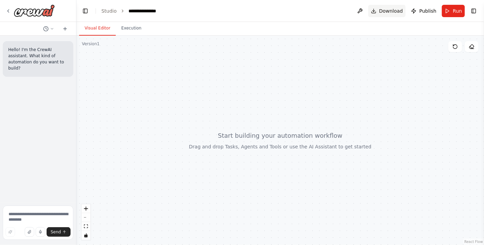
click at [391, 10] on span "Download" at bounding box center [391, 11] width 24 height 7
click at [223, 88] on div at bounding box center [280, 140] width 408 height 209
click at [8, 11] on icon at bounding box center [8, 11] width 1 height 3
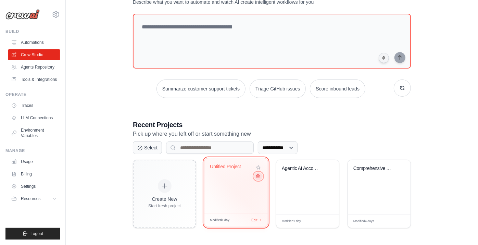
click at [258, 178] on icon at bounding box center [258, 176] width 3 height 3
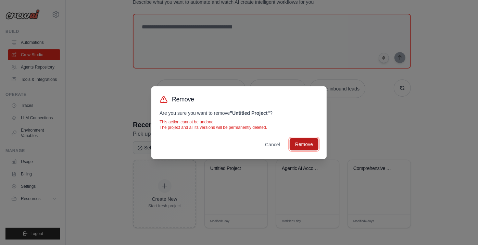
click at [300, 143] on button "Remove" at bounding box center [304, 144] width 29 height 12
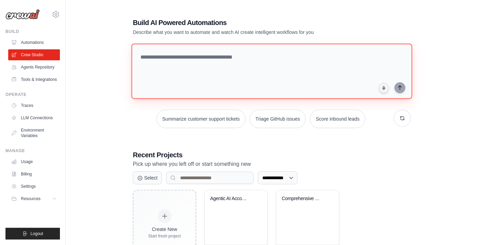
click at [258, 69] on textarea at bounding box center [272, 72] width 281 height 56
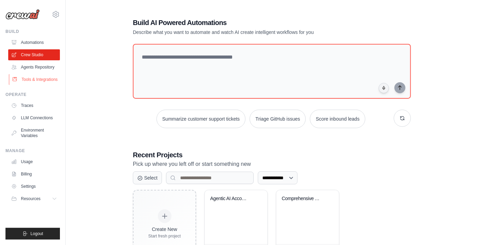
click at [37, 79] on link "Tools & Integrations" at bounding box center [35, 79] width 52 height 11
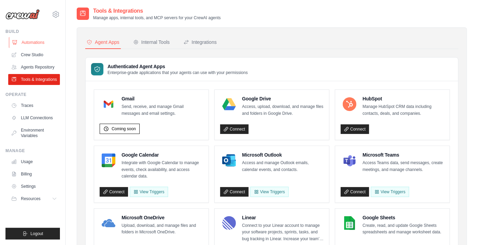
click at [33, 45] on link "Automations" at bounding box center [35, 42] width 52 height 11
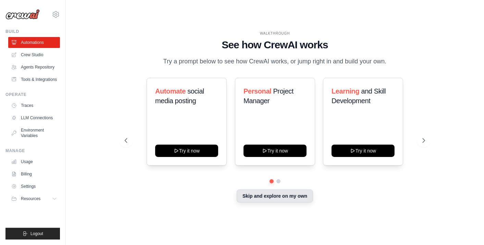
click at [267, 195] on button "Skip and explore on my own" at bounding box center [275, 196] width 76 height 13
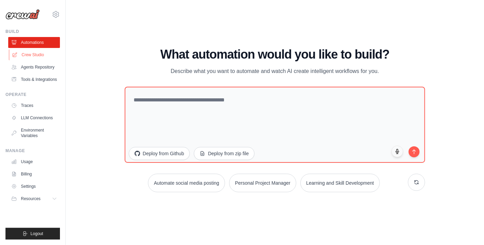
click at [35, 51] on link "Crew Studio" at bounding box center [35, 54] width 52 height 11
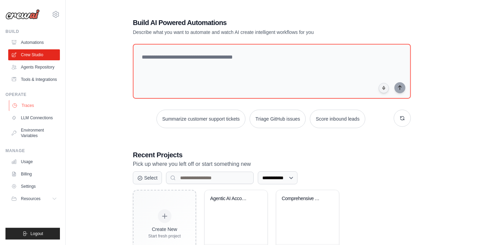
click at [26, 103] on link "Traces" at bounding box center [35, 105] width 52 height 11
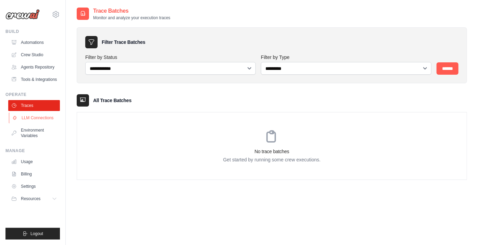
click at [38, 116] on link "LLM Connections" at bounding box center [35, 117] width 52 height 11
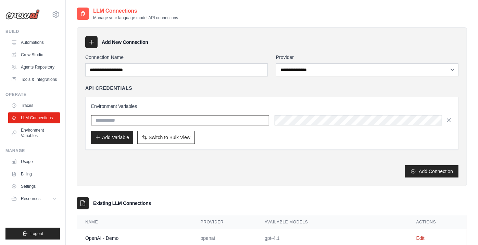
click at [113, 115] on input "text" at bounding box center [180, 120] width 178 height 10
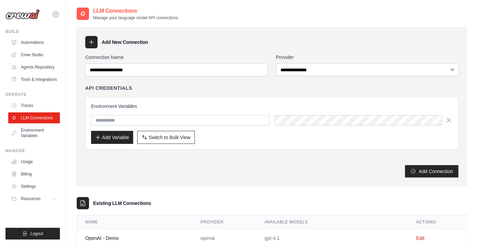
click at [264, 162] on div "Add Connection" at bounding box center [272, 168] width 374 height 20
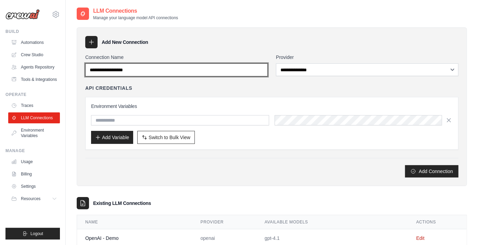
click at [170, 70] on input "Connection Name" at bounding box center [176, 69] width 183 height 13
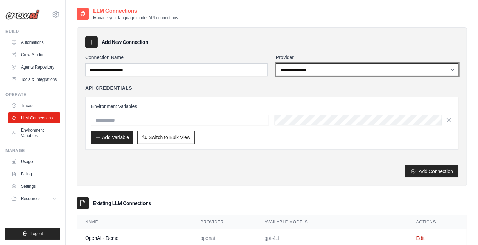
click at [290, 72] on select "**********" at bounding box center [367, 69] width 183 height 13
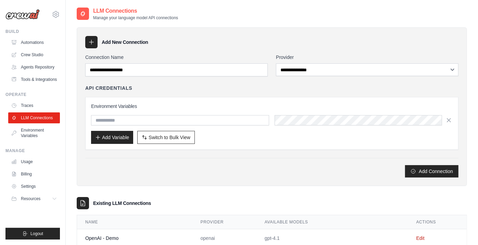
click at [227, 37] on div "Add New Connection" at bounding box center [272, 42] width 374 height 12
click at [26, 132] on link "Environment Variables" at bounding box center [35, 133] width 52 height 16
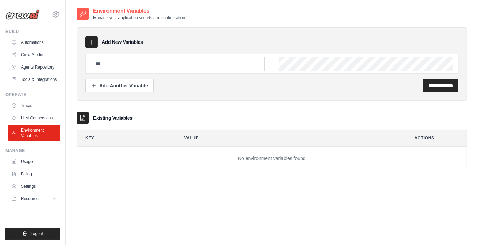
click at [120, 63] on input "text" at bounding box center [178, 64] width 174 height 14
click at [124, 63] on input "text" at bounding box center [178, 64] width 174 height 14
click at [47, 80] on link "Tools & Integrations" at bounding box center [35, 79] width 52 height 11
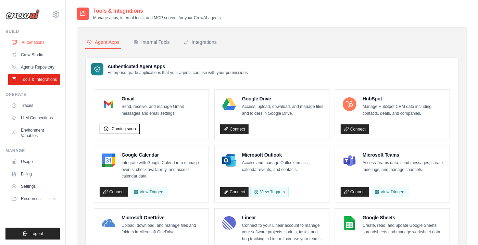
click at [33, 46] on link "Automations" at bounding box center [35, 42] width 52 height 11
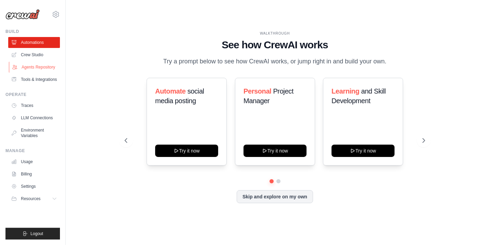
click at [36, 72] on link "Agents Repository" at bounding box center [35, 67] width 52 height 11
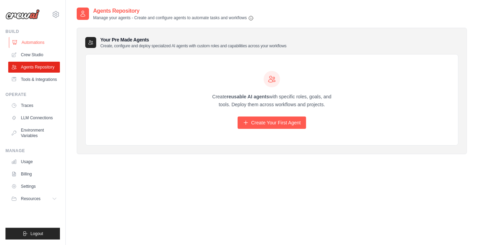
click at [37, 46] on link "Automations" at bounding box center [35, 42] width 52 height 11
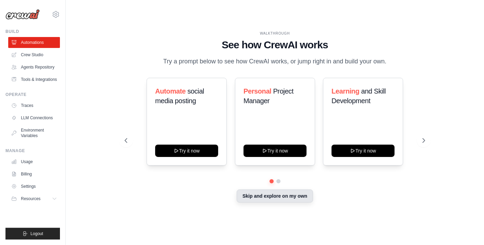
click at [261, 200] on button "Skip and explore on my own" at bounding box center [275, 196] width 76 height 13
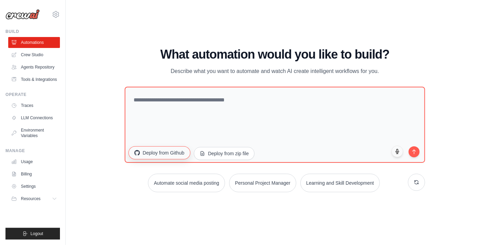
click at [181, 157] on button "Deploy from Github" at bounding box center [160, 152] width 62 height 13
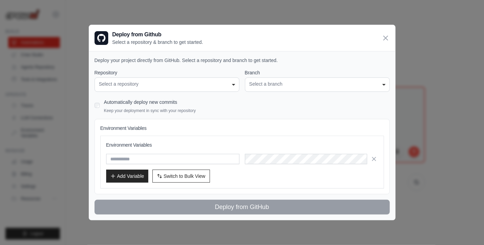
click at [186, 88] on div "Select a repository" at bounding box center [167, 84] width 136 height 7
click at [234, 85] on div "Select a repository" at bounding box center [167, 84] width 136 height 7
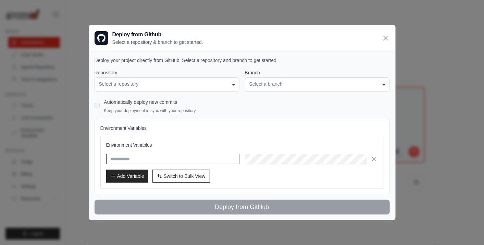
click at [184, 156] on input "text" at bounding box center [172, 159] width 133 height 10
type input "**********"
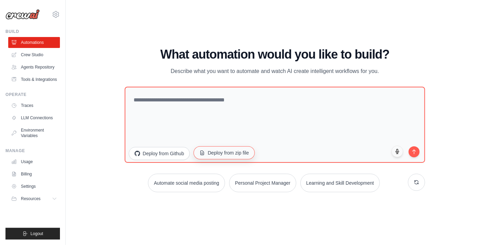
click at [228, 155] on button "Deploy from zip file" at bounding box center [224, 152] width 61 height 13
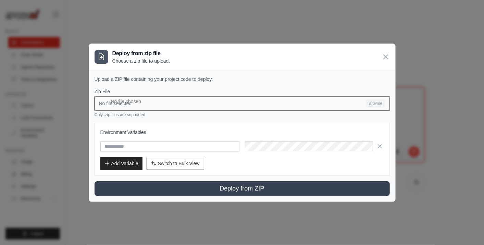
click at [158, 104] on input "No file selected Browse" at bounding box center [242, 103] width 295 height 14
type input "**********"
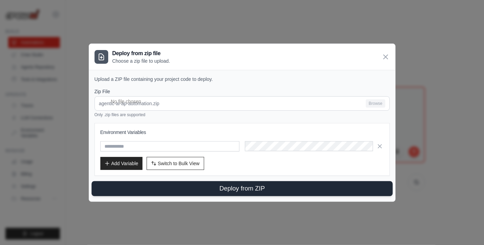
click at [240, 190] on button "Deploy from ZIP" at bounding box center [242, 188] width 301 height 15
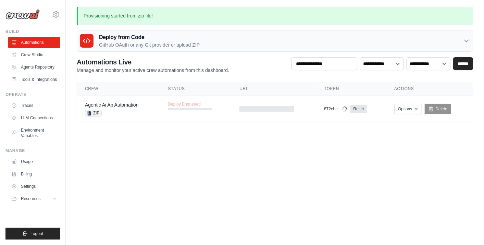
click at [175, 42] on p "GitHub OAuth or any Git provider or upload ZIP" at bounding box center [149, 44] width 101 height 7
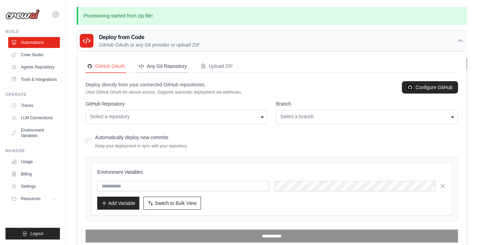
click at [168, 69] on button "Any Git Repository" at bounding box center [162, 66] width 51 height 13
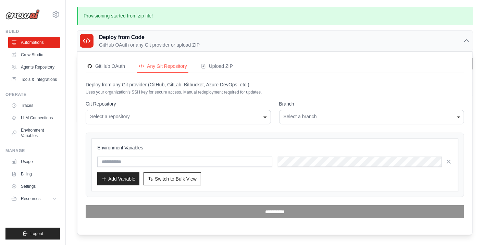
click at [226, 121] on div "**********" at bounding box center [178, 117] width 185 height 14
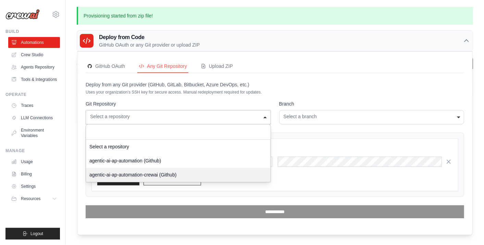
select select "***"
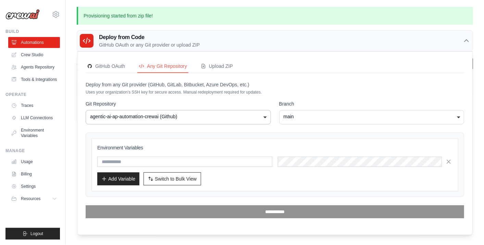
click at [307, 117] on div "main" at bounding box center [372, 116] width 177 height 7
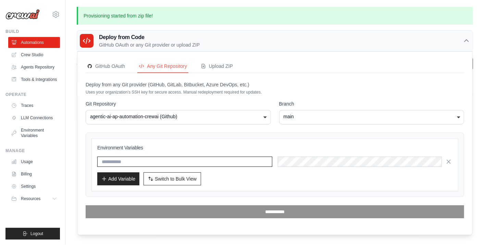
click at [146, 157] on input "text" at bounding box center [184, 162] width 175 height 10
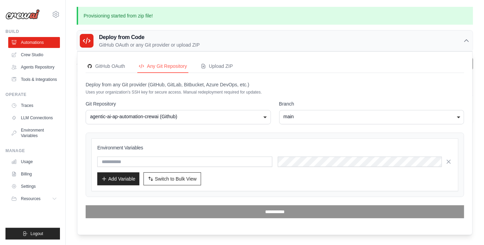
click at [267, 177] on div "Add Variable Switch to Bulk View Switch to Table View" at bounding box center [274, 178] width 355 height 13
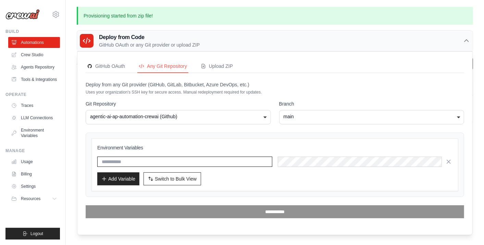
click at [166, 161] on input "text" at bounding box center [184, 162] width 175 height 10
type input "**********"
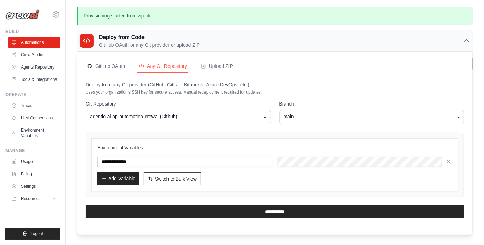
click at [126, 174] on button "Add Variable" at bounding box center [118, 178] width 42 height 13
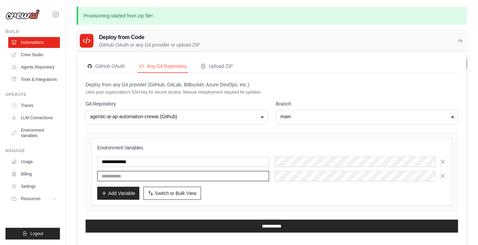
paste input "**********"
type input "**********"
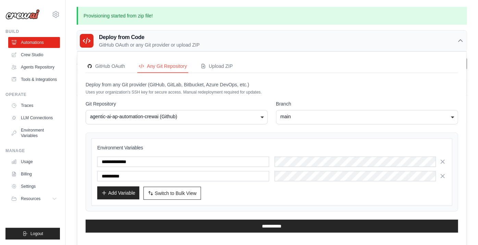
click at [113, 187] on button "Add Variable" at bounding box center [118, 192] width 42 height 13
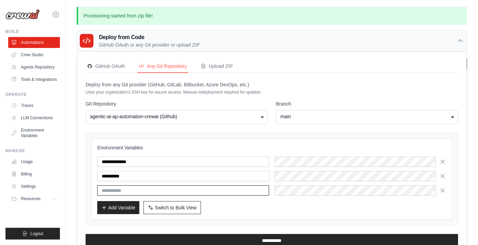
paste input "**********"
type input "**********"
click at [121, 208] on button "Add Variable" at bounding box center [118, 207] width 42 height 13
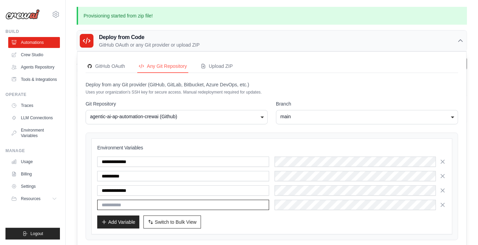
scroll to position [31, 0]
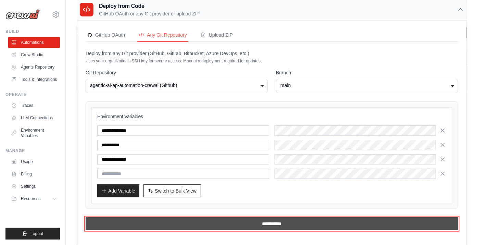
click at [258, 224] on input "**********" at bounding box center [272, 223] width 373 height 13
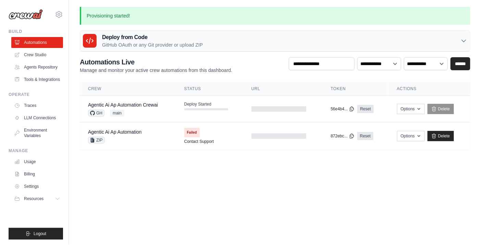
scroll to position [0, 0]
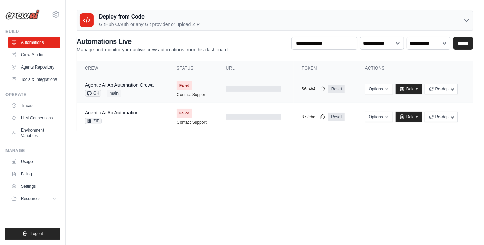
click at [215, 93] on td "Failed Contact Support" at bounding box center [193, 88] width 49 height 27
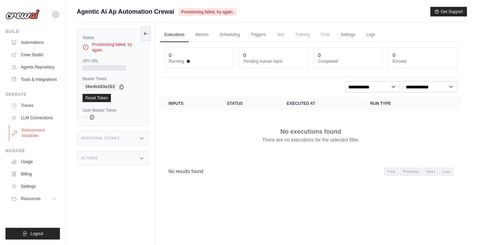
click at [40, 132] on link "Environment Variables" at bounding box center [35, 133] width 52 height 16
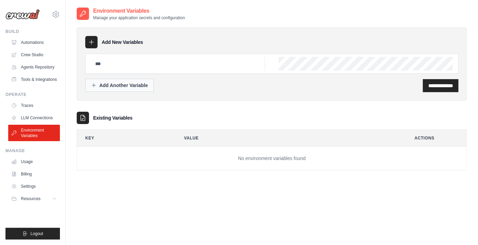
click at [132, 89] on button "Add Another Variable" at bounding box center [119, 85] width 69 height 13
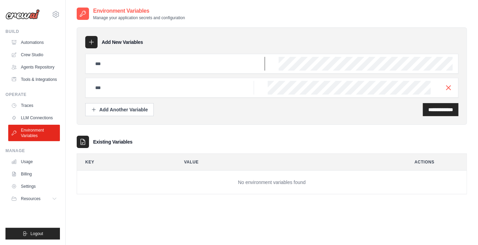
click at [138, 62] on input "text" at bounding box center [178, 64] width 174 height 14
paste input "**********"
click at [138, 62] on input "**********" at bounding box center [178, 64] width 174 height 14
type input "**********"
click at [170, 85] on input "text" at bounding box center [172, 88] width 163 height 14
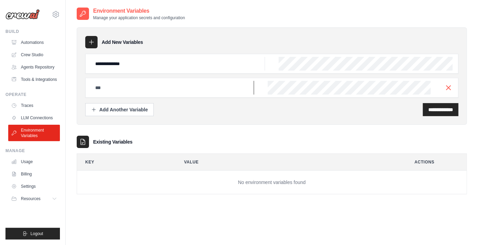
click at [203, 86] on input "text" at bounding box center [172, 88] width 163 height 14
paste input "**********"
click at [142, 109] on div "Add Another Variable" at bounding box center [119, 109] width 57 height 7
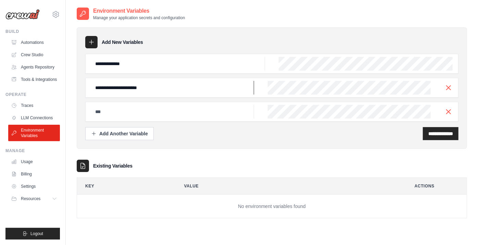
click at [144, 88] on input "**********" at bounding box center [172, 88] width 163 height 14
click at [160, 90] on input "**********" at bounding box center [172, 88] width 163 height 14
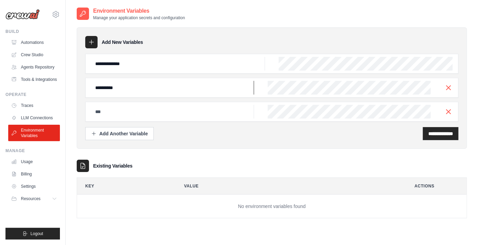
type input "**********"
click at [130, 112] on input "text" at bounding box center [172, 112] width 163 height 14
paste input "**********"
type input "**********"
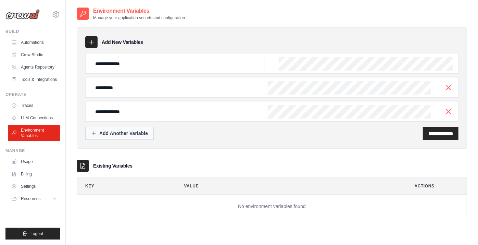
click at [136, 131] on div "Add Another Variable" at bounding box center [119, 133] width 57 height 7
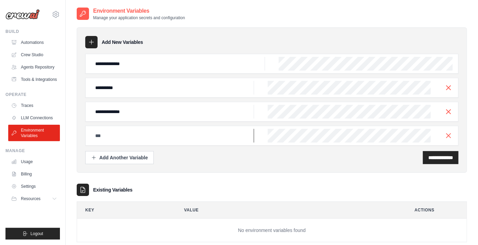
click at [142, 137] on input "text" at bounding box center [172, 136] width 163 height 14
paste input "**********"
type input "**********"
click at [142, 159] on div "Add Another Variable" at bounding box center [119, 157] width 57 height 7
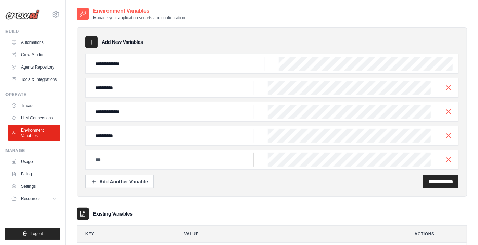
click at [160, 155] on input "text" at bounding box center [172, 160] width 163 height 14
paste input "**********"
type input "**********"
click at [429, 178] on input "**********" at bounding box center [441, 181] width 25 height 7
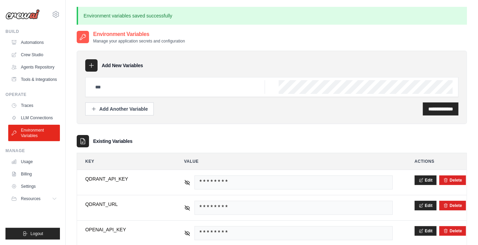
scroll to position [67, 0]
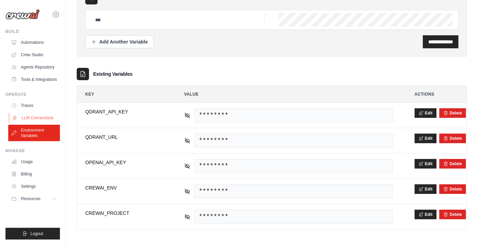
click at [39, 120] on link "LLM Connections" at bounding box center [35, 117] width 52 height 11
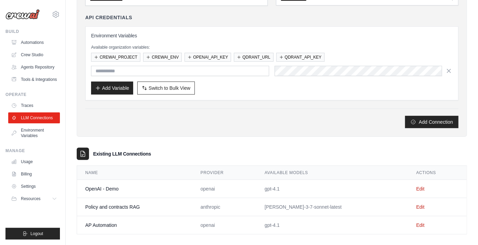
scroll to position [76, 0]
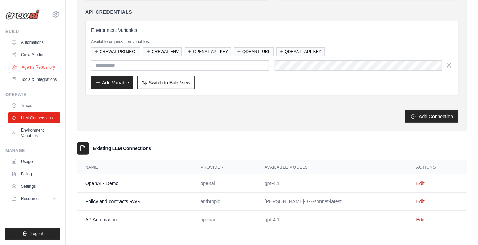
click at [32, 67] on link "Agents Repository" at bounding box center [35, 67] width 52 height 11
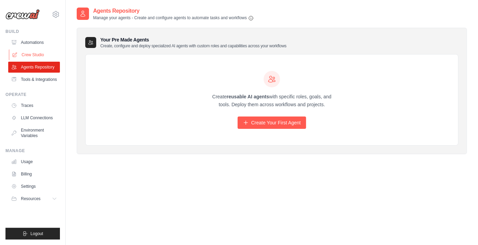
click at [35, 54] on link "Crew Studio" at bounding box center [35, 54] width 52 height 11
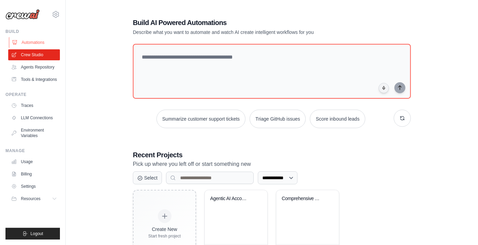
click at [39, 42] on link "Automations" at bounding box center [35, 42] width 52 height 11
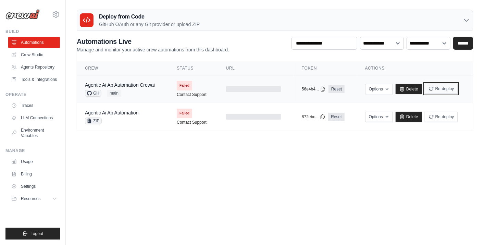
click at [446, 85] on button "Re-deploy" at bounding box center [441, 89] width 33 height 10
click at [48, 42] on link "Automations" at bounding box center [35, 42] width 52 height 11
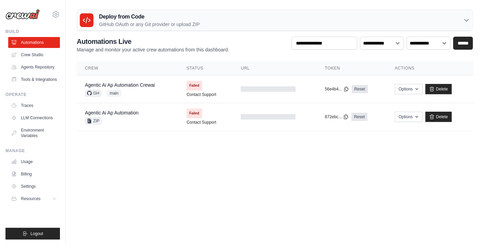
click at [48, 42] on link "Automations" at bounding box center [34, 42] width 52 height 11
click at [38, 54] on link "Crew Studio" at bounding box center [34, 54] width 52 height 11
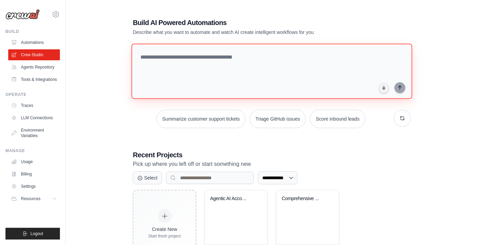
click at [229, 69] on textarea at bounding box center [272, 72] width 281 height 56
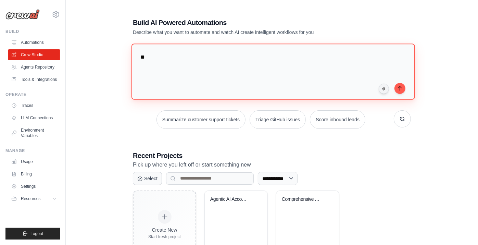
type textarea "*"
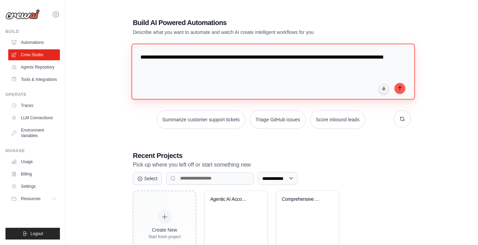
type textarea "**********"
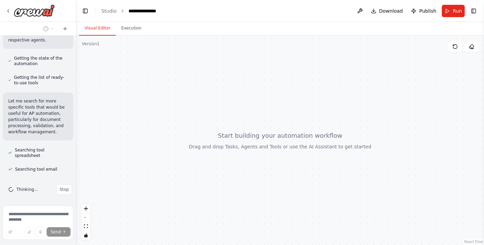
scroll to position [110, 0]
click at [475, 9] on button "Toggle Right Sidebar" at bounding box center [474, 11] width 10 height 10
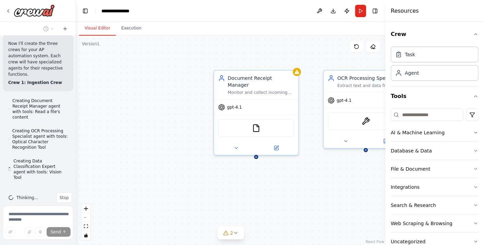
scroll to position [258, 0]
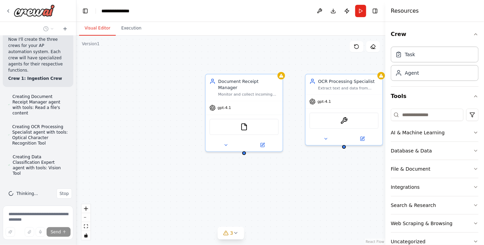
click at [119, 114] on div "Document Receipt Manager Monitor and collect incoming invoices and AP documents…" at bounding box center [230, 140] width 309 height 209
click at [84, 224] on button "fit view" at bounding box center [86, 226] width 9 height 9
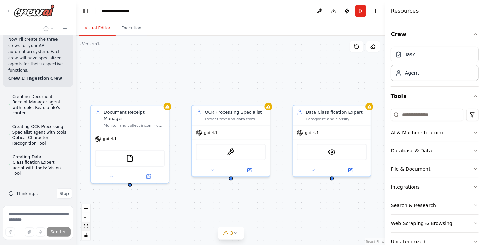
click at [84, 224] on button "fit view" at bounding box center [86, 226] width 9 height 9
click at [87, 219] on button "zoom out" at bounding box center [86, 217] width 9 height 9
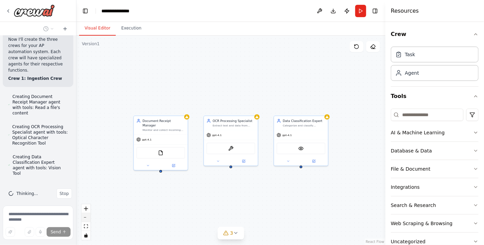
click at [87, 219] on button "zoom out" at bounding box center [86, 217] width 9 height 9
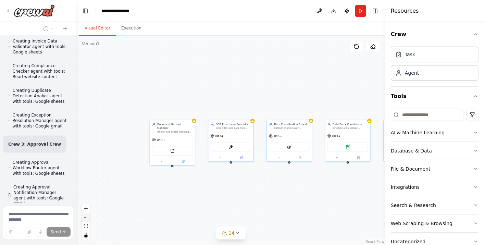
scroll to position [510, 0]
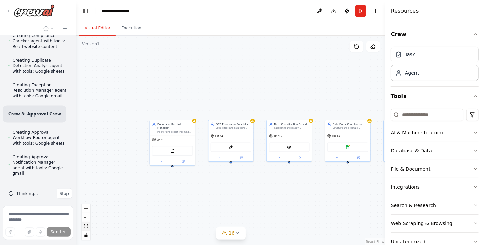
click at [87, 225] on icon "fit view" at bounding box center [86, 226] width 4 height 4
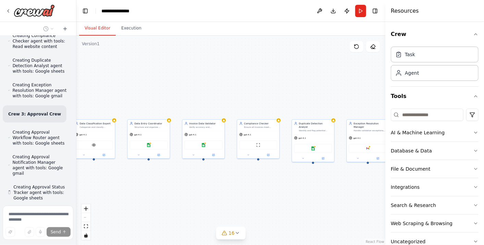
click at [87, 217] on div "React Flow controls" at bounding box center [86, 222] width 9 height 36
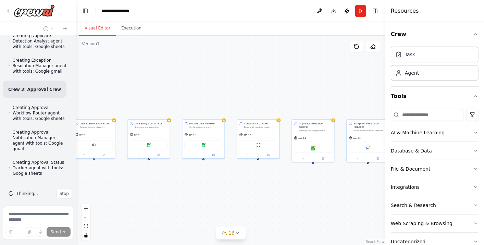
click at [87, 217] on div "React Flow controls" at bounding box center [86, 222] width 9 height 36
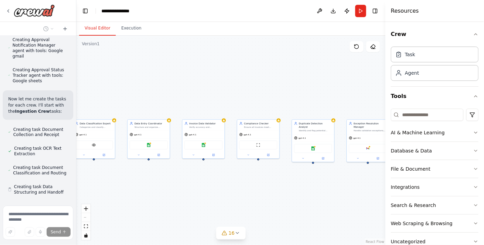
scroll to position [646, 0]
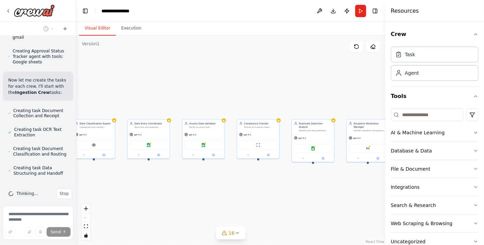
click at [86, 219] on div "React Flow controls" at bounding box center [86, 222] width 9 height 36
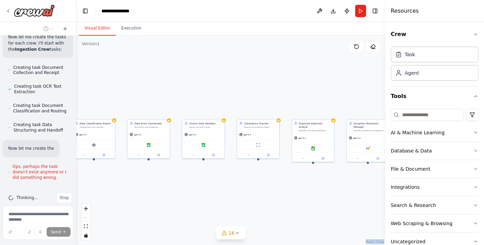
click at [86, 219] on div "React Flow controls" at bounding box center [86, 222] width 9 height 36
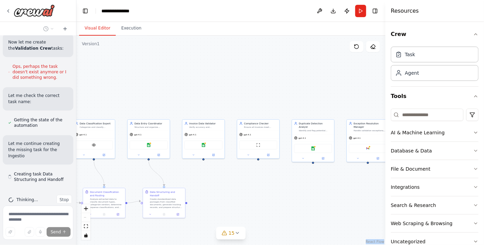
scroll to position [802, 0]
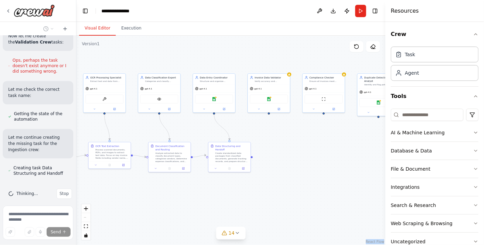
drag, startPoint x: 86, startPoint y: 219, endPoint x: 220, endPoint y: 48, distance: 217.8
click at [220, 48] on div ".deletable-edge-delete-btn { width: 20px; height: 20px; border: 0px solid #ffff…" at bounding box center [230, 140] width 309 height 209
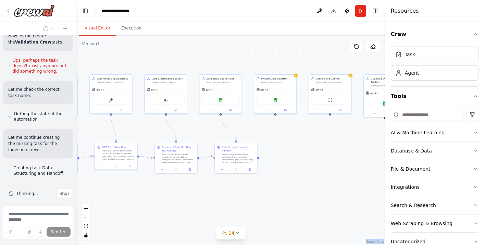
drag, startPoint x: 274, startPoint y: 47, endPoint x: 285, endPoint y: 53, distance: 13.5
click at [285, 53] on div ".deletable-edge-delete-btn { width: 20px; height: 20px; border: 0px solid #ffff…" at bounding box center [230, 140] width 309 height 209
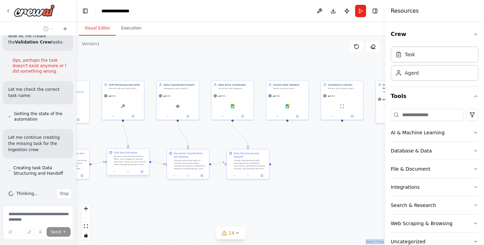
click at [135, 159] on div "Process scanned documents, PDFs, and images to extract text data. Focus on key …" at bounding box center [130, 160] width 33 height 11
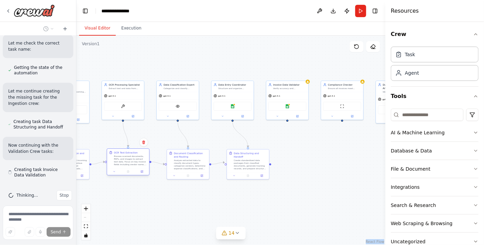
scroll to position [850, 0]
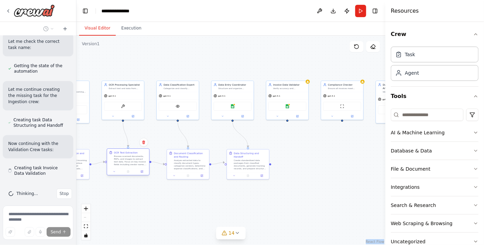
click at [126, 159] on div "Process scanned documents, PDFs, and images to extract text data. Focus on key …" at bounding box center [130, 160] width 33 height 11
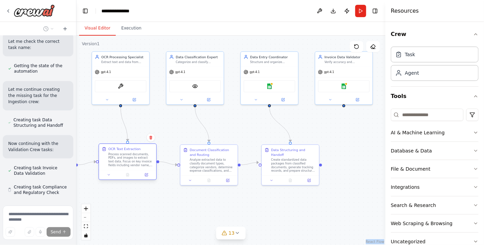
scroll to position [869, 0]
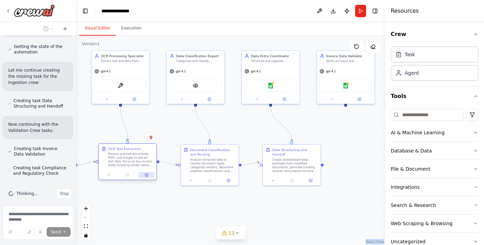
click at [149, 174] on button at bounding box center [146, 174] width 16 height 5
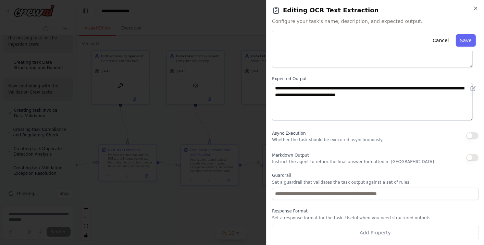
scroll to position [0, 0]
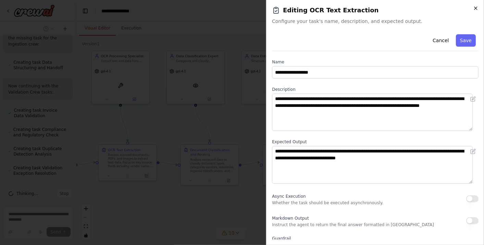
click at [476, 7] on icon "button" at bounding box center [475, 7] width 5 height 5
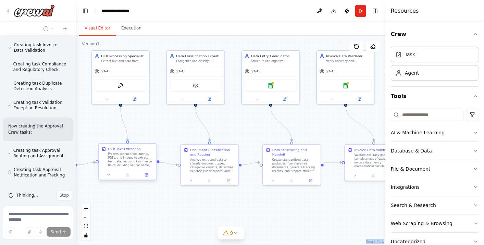
scroll to position [974, 0]
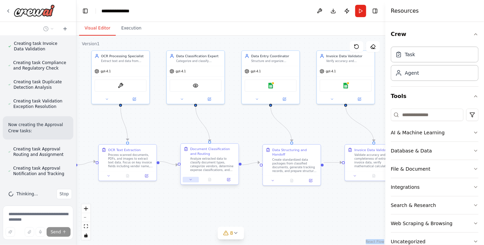
click at [192, 179] on icon at bounding box center [191, 180] width 4 height 4
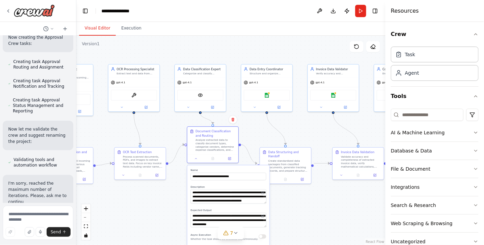
scroll to position [1068, 0]
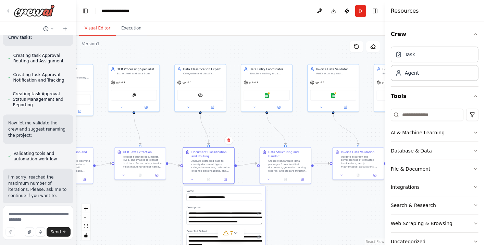
drag, startPoint x: 206, startPoint y: 202, endPoint x: 201, endPoint y: 196, distance: 7.3
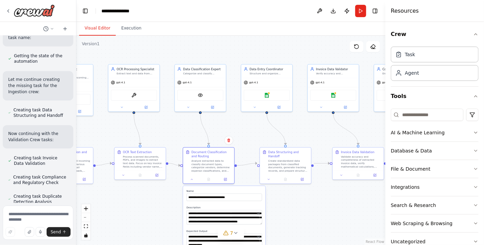
scroll to position [849, 0]
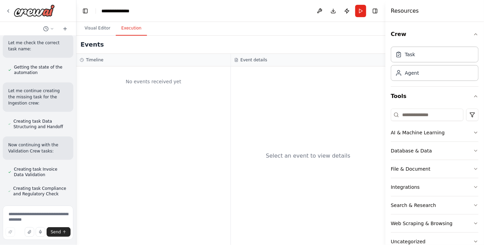
click at [120, 29] on button "Execution" at bounding box center [131, 28] width 31 height 14
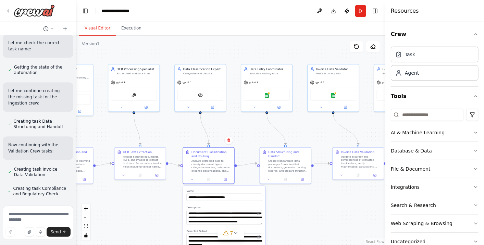
click at [105, 29] on button "Visual Editor" at bounding box center [97, 28] width 37 height 14
click at [363, 10] on button "Run" at bounding box center [360, 11] width 11 height 12
click at [230, 240] on textarea "**********" at bounding box center [224, 241] width 76 height 14
click at [234, 227] on button "7" at bounding box center [231, 233] width 26 height 13
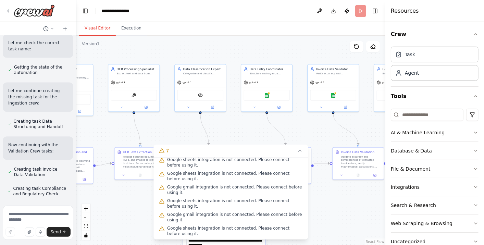
scroll to position [0, 0]
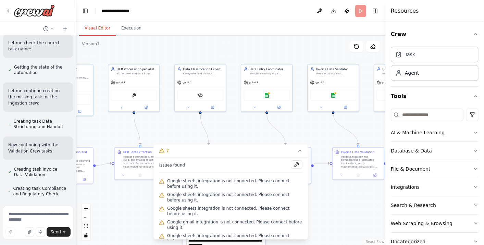
click at [309, 126] on div ".deletable-edge-delete-btn { width: 20px; height: 20px; border: 0px solid #ffff…" at bounding box center [230, 140] width 309 height 209
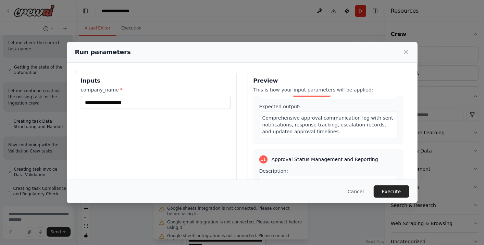
scroll to position [61, 0]
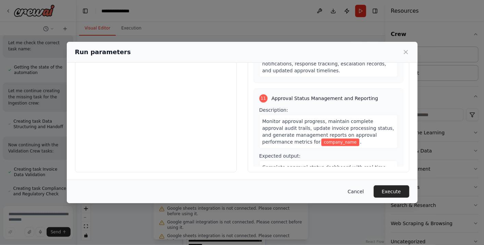
click at [363, 192] on button "Cancel" at bounding box center [355, 191] width 27 height 12
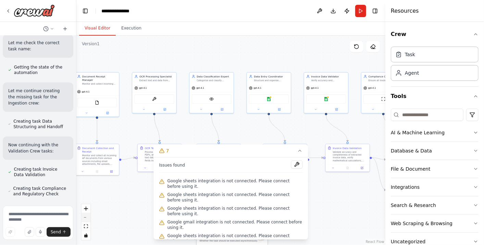
click at [89, 217] on button "zoom out" at bounding box center [86, 217] width 9 height 9
click at [89, 217] on div "React Flow controls" at bounding box center [86, 222] width 9 height 36
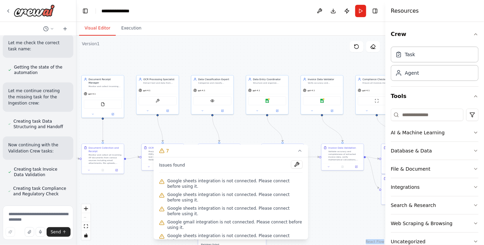
click at [89, 217] on div "React Flow controls" at bounding box center [86, 222] width 9 height 36
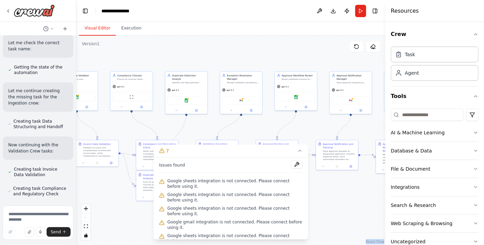
drag, startPoint x: 244, startPoint y: 131, endPoint x: -2, endPoint y: 127, distance: 245.4
click at [0, 127] on html "for AP automation product, create 3 crews - Ingestion crew, validation crew, Ap…" at bounding box center [242, 122] width 484 height 245
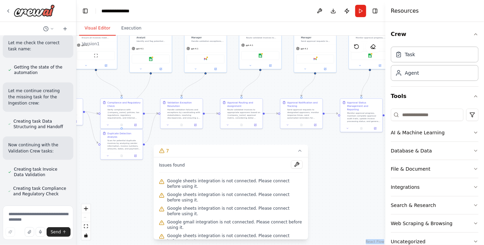
drag, startPoint x: 336, startPoint y: 198, endPoint x: 206, endPoint y: 129, distance: 146.9
click at [206, 129] on div ".deletable-edge-delete-btn { width: 20px; height: 20px; border: 0px solid #ffff…" at bounding box center [230, 140] width 309 height 209
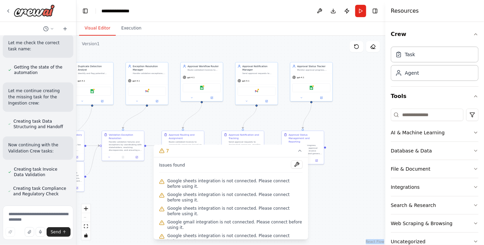
drag, startPoint x: 289, startPoint y: 84, endPoint x: 337, endPoint y: 153, distance: 84.0
click at [337, 153] on div ".deletable-edge-delete-btn { width: 20px; height: 20px; border: 0px solid #ffff…" at bounding box center [230, 140] width 309 height 209
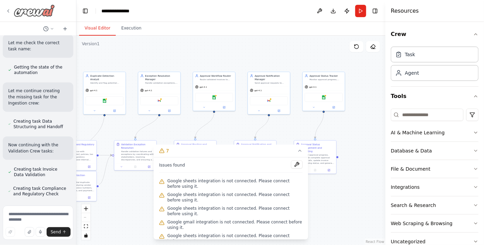
click at [11, 11] on icon at bounding box center [7, 10] width 5 height 5
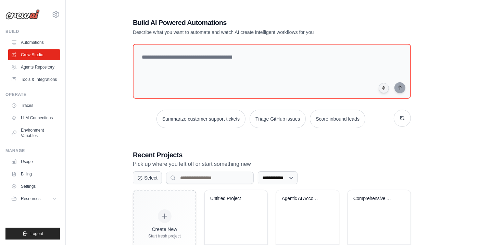
scroll to position [30, 0]
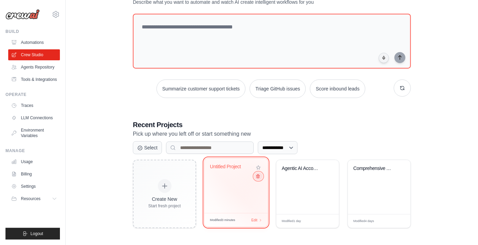
click at [258, 176] on icon at bounding box center [258, 176] width 4 height 4
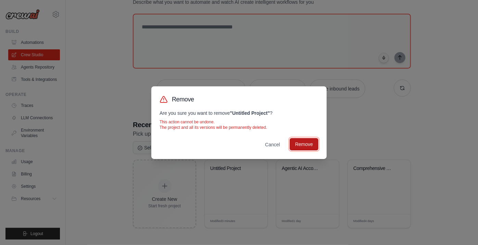
click at [303, 143] on button "Remove" at bounding box center [304, 144] width 29 height 12
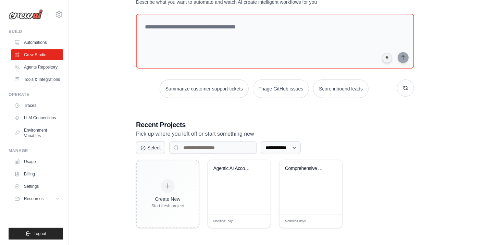
scroll to position [0, 0]
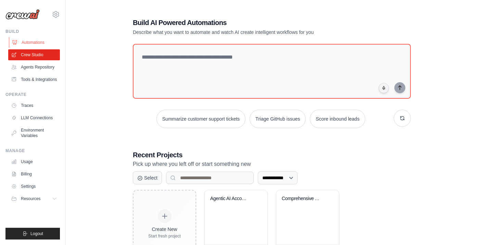
click at [41, 46] on link "Automations" at bounding box center [35, 42] width 52 height 11
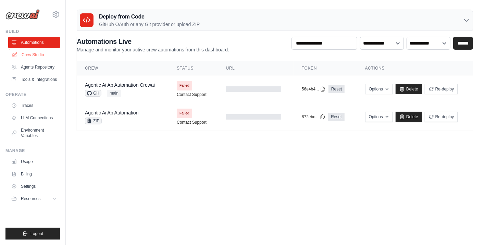
click at [47, 53] on link "Crew Studio" at bounding box center [35, 54] width 52 height 11
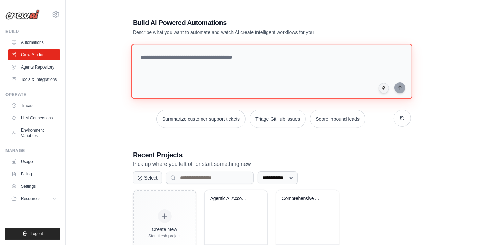
click at [198, 51] on textarea at bounding box center [272, 72] width 281 height 56
click at [184, 58] on textarea at bounding box center [272, 72] width 281 height 56
click at [150, 58] on textarea at bounding box center [272, 72] width 281 height 56
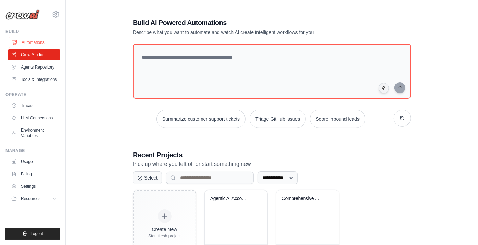
click at [35, 42] on link "Automations" at bounding box center [35, 42] width 52 height 11
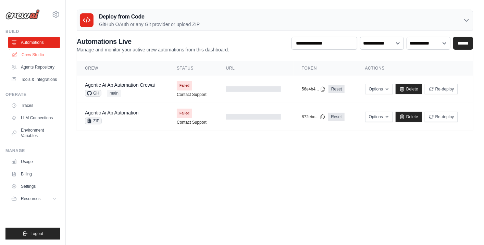
click at [34, 54] on link "Crew Studio" at bounding box center [35, 54] width 52 height 11
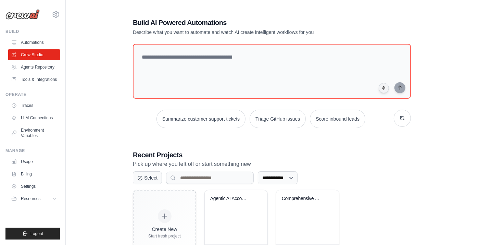
scroll to position [30, 0]
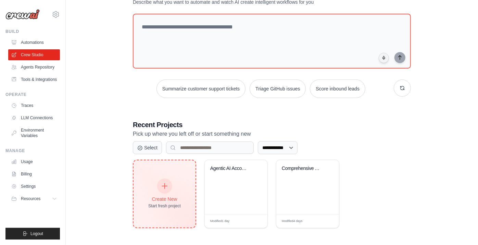
click at [164, 192] on div at bounding box center [164, 186] width 15 height 15
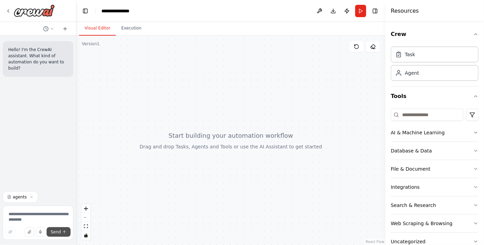
click at [61, 235] on button "Send" at bounding box center [59, 232] width 24 height 10
click at [56, 232] on span "Send" at bounding box center [56, 231] width 10 height 5
click at [54, 230] on span "Send" at bounding box center [56, 231] width 10 height 5
click at [57, 232] on span "Send" at bounding box center [56, 231] width 10 height 5
click at [29, 199] on icon "button" at bounding box center [31, 197] width 4 height 4
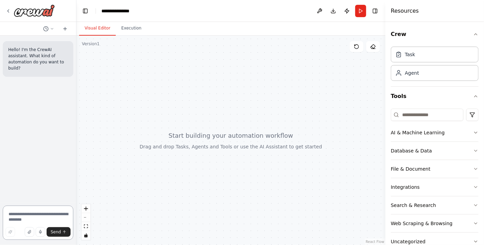
click at [26, 217] on textarea at bounding box center [38, 223] width 71 height 34
click at [32, 231] on icon "button" at bounding box center [29, 232] width 4 height 4
click at [31, 225] on textarea at bounding box center [38, 223] width 71 height 34
click at [32, 229] on button "button" at bounding box center [30, 232] width 10 height 10
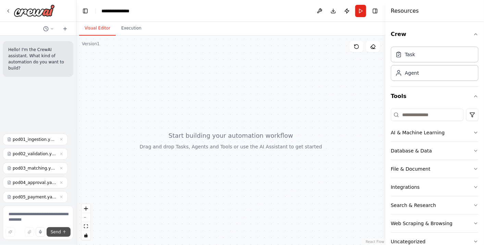
click at [55, 231] on span "Send" at bounding box center [56, 231] width 10 height 5
click at [58, 230] on span "Send" at bounding box center [56, 231] width 10 height 5
click at [57, 234] on span "Send" at bounding box center [56, 231] width 10 height 5
click at [60, 141] on icon "button" at bounding box center [61, 139] width 2 height 2
click at [60, 155] on icon "button" at bounding box center [61, 154] width 2 height 2
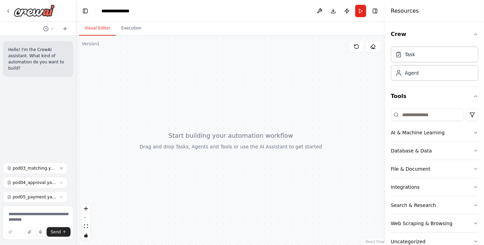
click at [59, 168] on icon "button" at bounding box center [61, 168] width 4 height 4
click at [59, 182] on icon "button" at bounding box center [61, 183] width 4 height 4
click at [59, 196] on icon "button" at bounding box center [61, 197] width 4 height 4
click at [52, 216] on textarea at bounding box center [38, 223] width 71 height 34
click at [43, 215] on textarea at bounding box center [38, 223] width 71 height 34
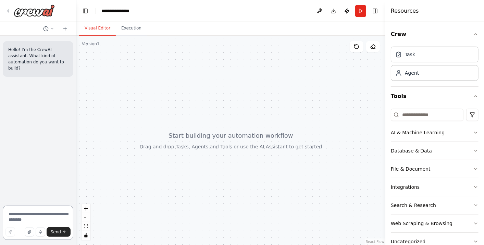
paste textarea "**********"
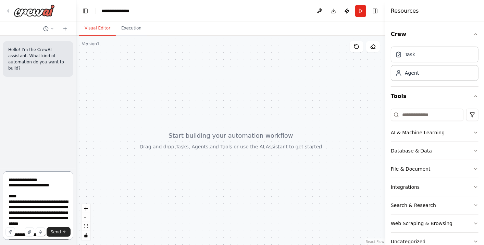
type textarea "**********"
click at [60, 231] on span "Send" at bounding box center [56, 231] width 10 height 5
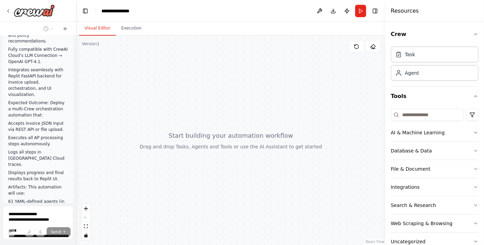
scroll to position [763, 0]
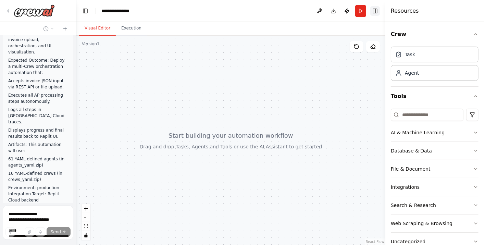
click at [377, 10] on button "Toggle Right Sidebar" at bounding box center [375, 11] width 10 height 10
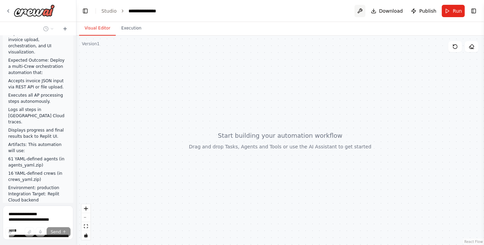
click at [363, 13] on button at bounding box center [360, 11] width 11 height 12
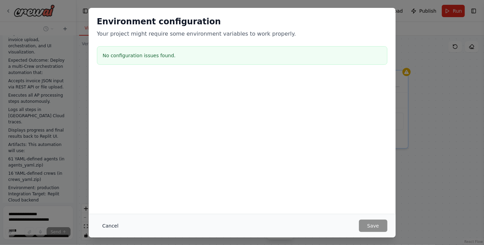
click at [114, 226] on button "Cancel" at bounding box center [110, 226] width 27 height 12
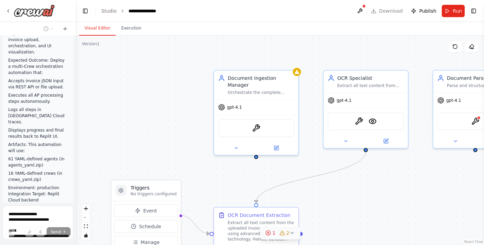
click at [281, 234] on icon at bounding box center [282, 232] width 5 height 5
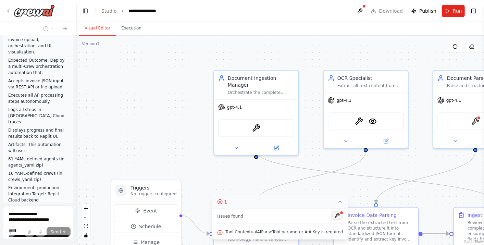
click at [332, 214] on button at bounding box center [338, 215] width 12 height 8
click at [262, 32] on div "Visual Editor Execution" at bounding box center [280, 29] width 408 height 14
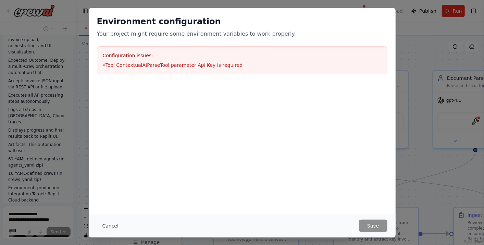
click at [109, 224] on button "Cancel" at bounding box center [110, 226] width 27 height 12
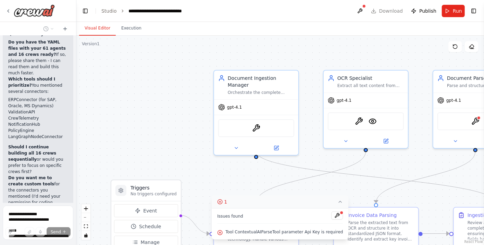
scroll to position [1837, 0]
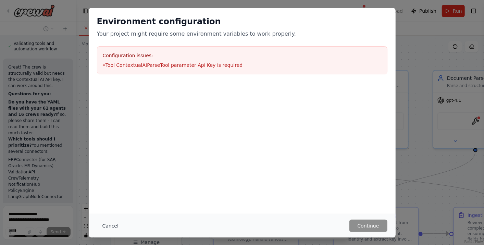
click at [107, 226] on button "Cancel" at bounding box center [110, 226] width 27 height 12
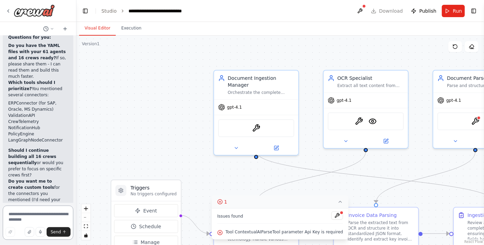
scroll to position [1843, 0]
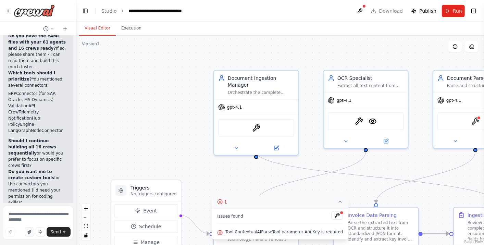
click at [30, 232] on icon "button" at bounding box center [29, 231] width 3 height 3
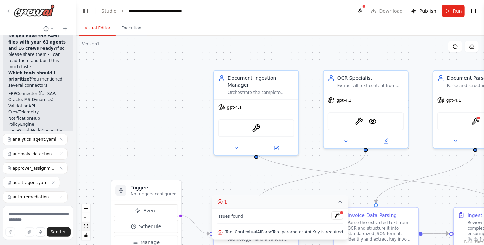
click at [89, 226] on button "fit view" at bounding box center [86, 226] width 9 height 9
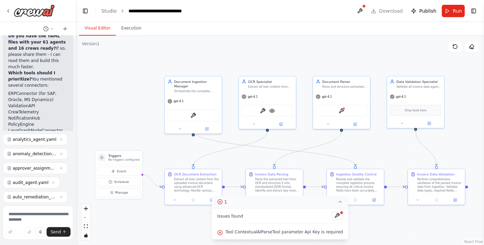
scroll to position [1913, 0]
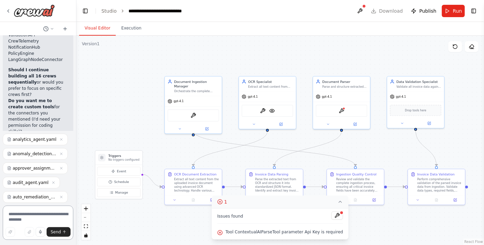
click at [31, 215] on textarea at bounding box center [38, 223] width 71 height 34
type textarea "***"
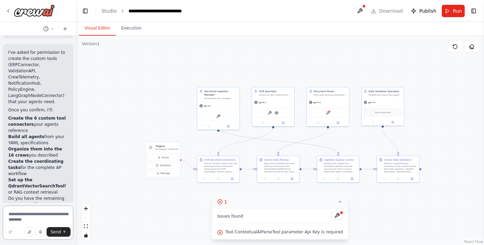
scroll to position [2478, 0]
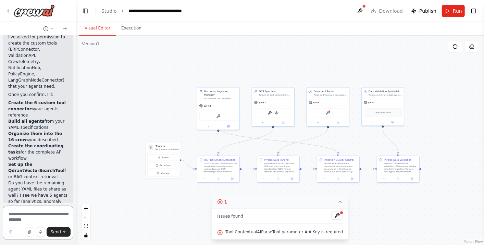
click at [38, 214] on textarea at bounding box center [38, 223] width 71 height 34
type textarea "***"
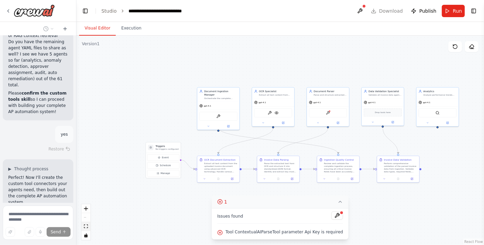
scroll to position [2625, 0]
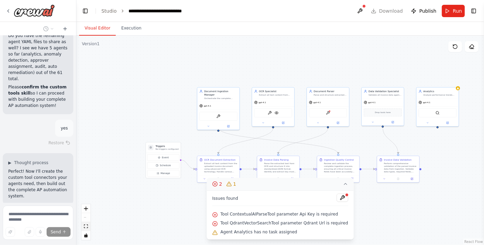
click at [86, 227] on icon "fit view" at bounding box center [86, 226] width 4 height 4
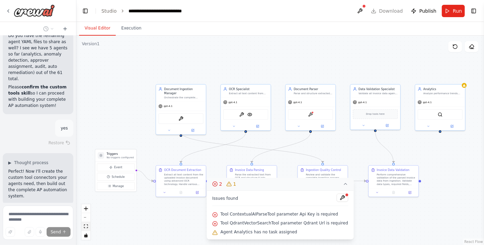
click at [86, 227] on icon "fit view" at bounding box center [86, 226] width 4 height 4
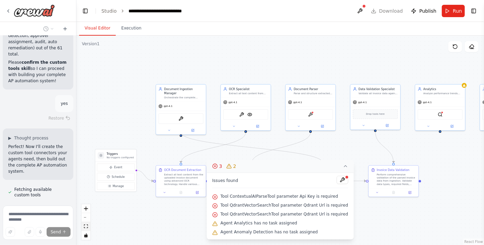
click at [86, 227] on icon "fit view" at bounding box center [86, 226] width 4 height 4
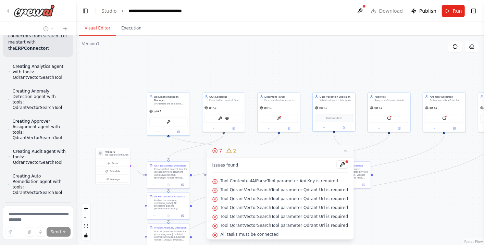
scroll to position [2841, 0]
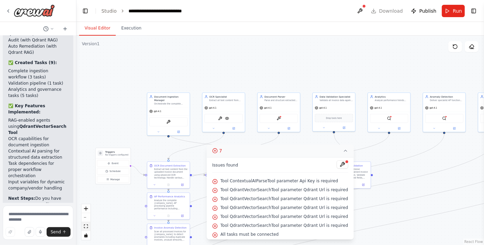
click at [86, 227] on icon "fit view" at bounding box center [86, 226] width 4 height 4
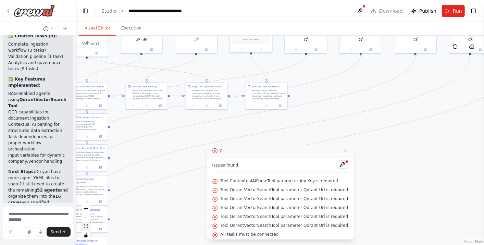
click at [86, 227] on icon "fit view" at bounding box center [86, 226] width 4 height 4
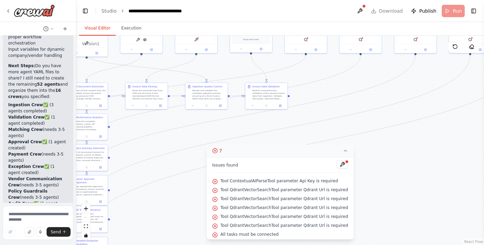
scroll to position [3467, 0]
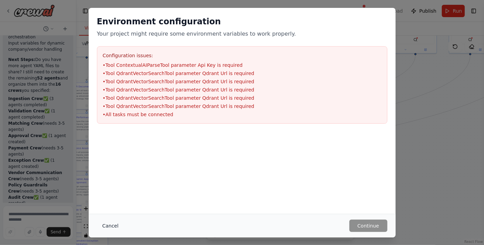
click at [111, 224] on button "Cancel" at bounding box center [110, 226] width 27 height 12
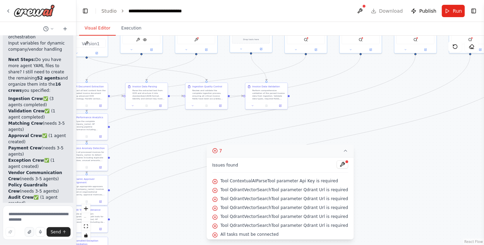
click at [31, 230] on icon "button" at bounding box center [29, 232] width 4 height 4
click at [29, 230] on icon "button" at bounding box center [29, 232] width 4 height 4
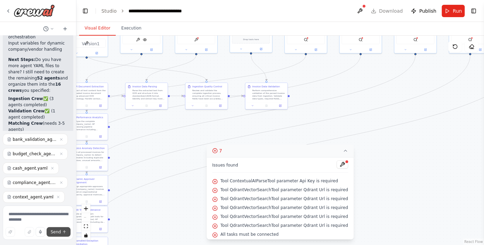
click at [54, 228] on button "Send" at bounding box center [59, 232] width 24 height 10
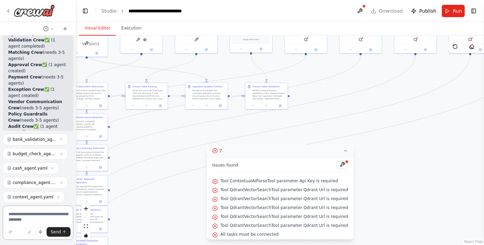
click at [30, 219] on textarea at bounding box center [38, 223] width 71 height 34
click at [61, 233] on span "Send" at bounding box center [56, 231] width 10 height 5
click at [45, 219] on textarea at bounding box center [38, 223] width 71 height 34
type textarea "***"
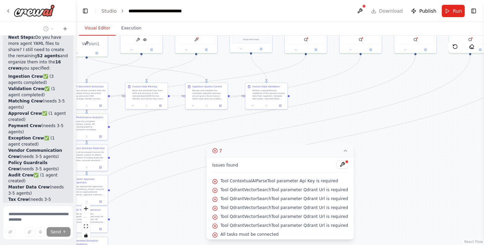
scroll to position [3527, 0]
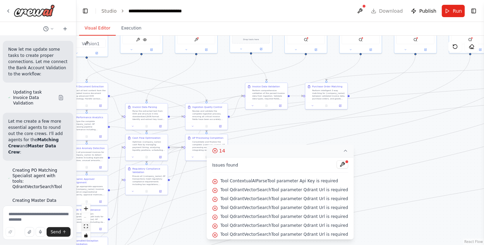
click at [89, 227] on button "fit view" at bounding box center [86, 226] width 9 height 9
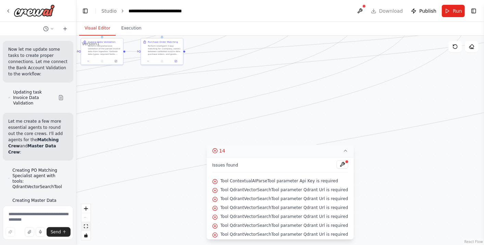
click at [89, 227] on button "fit view" at bounding box center [86, 226] width 9 height 9
click at [86, 217] on div "React Flow controls" at bounding box center [86, 222] width 9 height 36
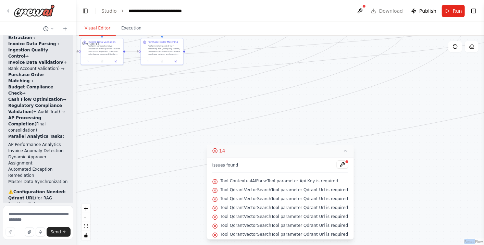
scroll to position [5357, 0]
